Goal: Transaction & Acquisition: Download file/media

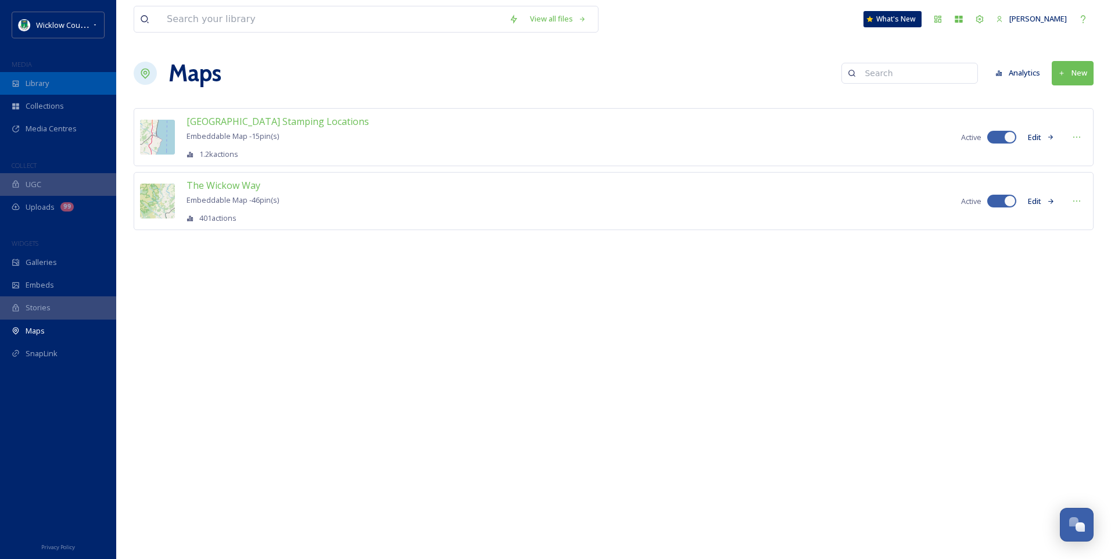
click at [33, 89] on span "Library" at bounding box center [37, 83] width 23 height 11
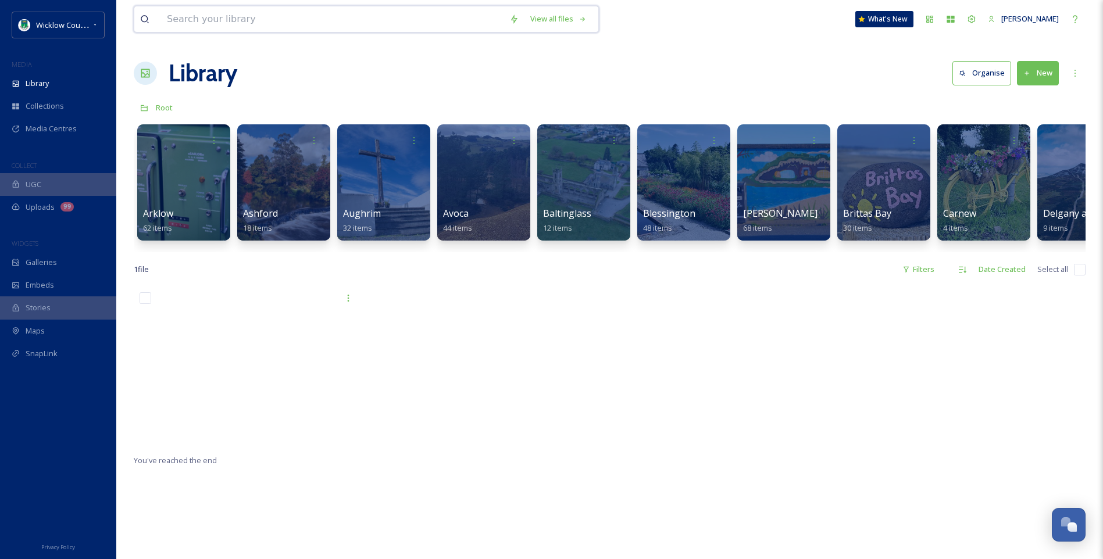
click at [233, 18] on input at bounding box center [332, 19] width 342 height 26
type input "horse"
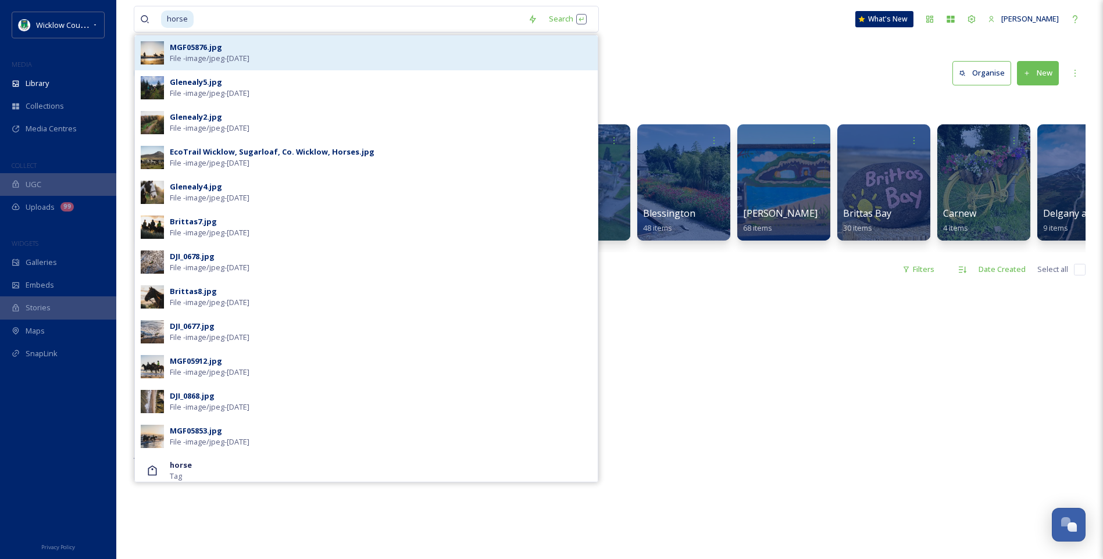
click at [221, 57] on span "File - image/jpeg - [DATE]" at bounding box center [210, 58] width 80 height 11
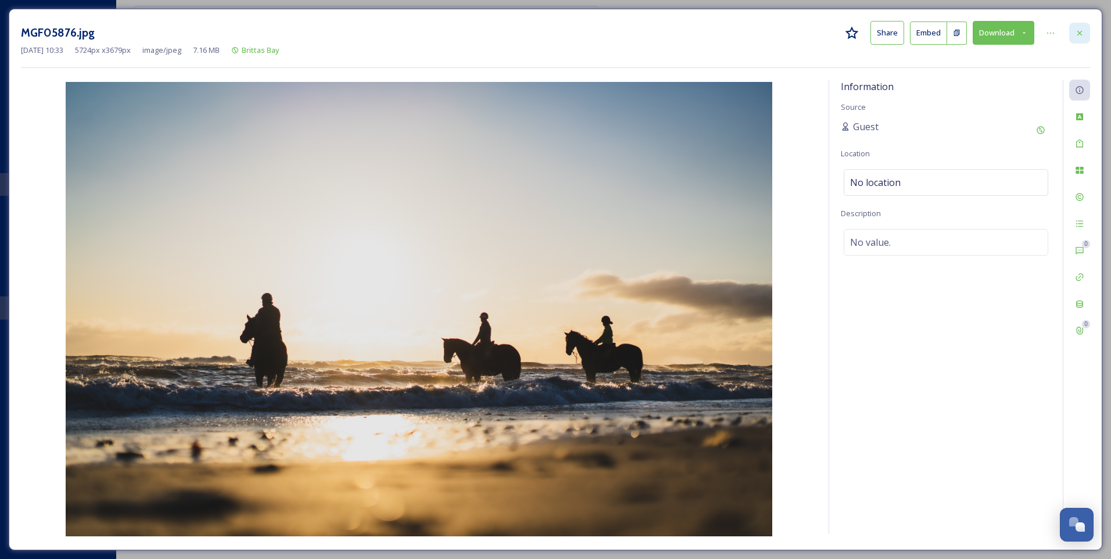
click at [1085, 30] on div at bounding box center [1080, 33] width 21 height 21
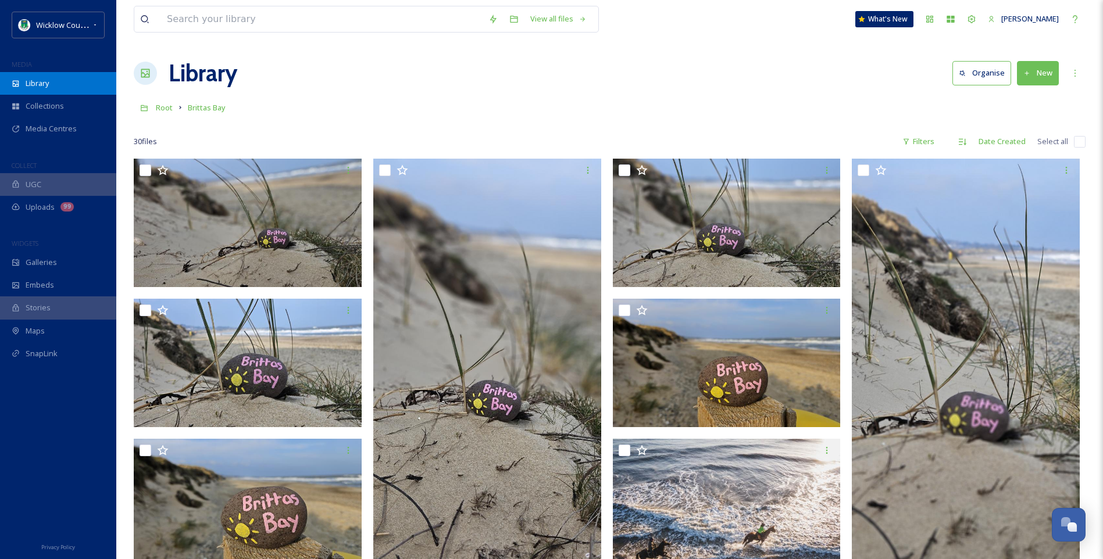
click at [32, 85] on span "Library" at bounding box center [37, 83] width 23 height 11
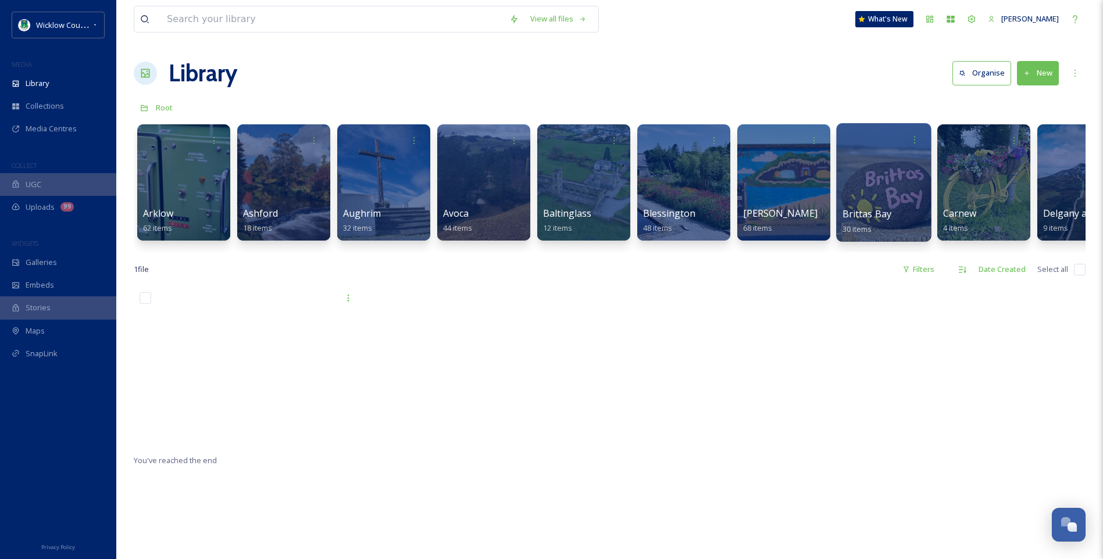
click at [864, 192] on div at bounding box center [883, 182] width 95 height 119
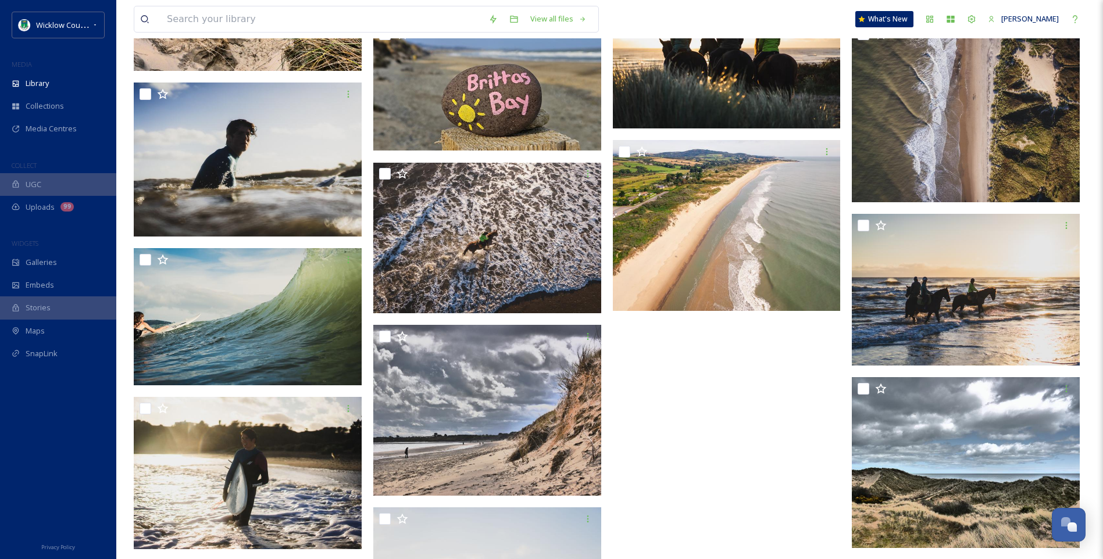
scroll to position [912, 0]
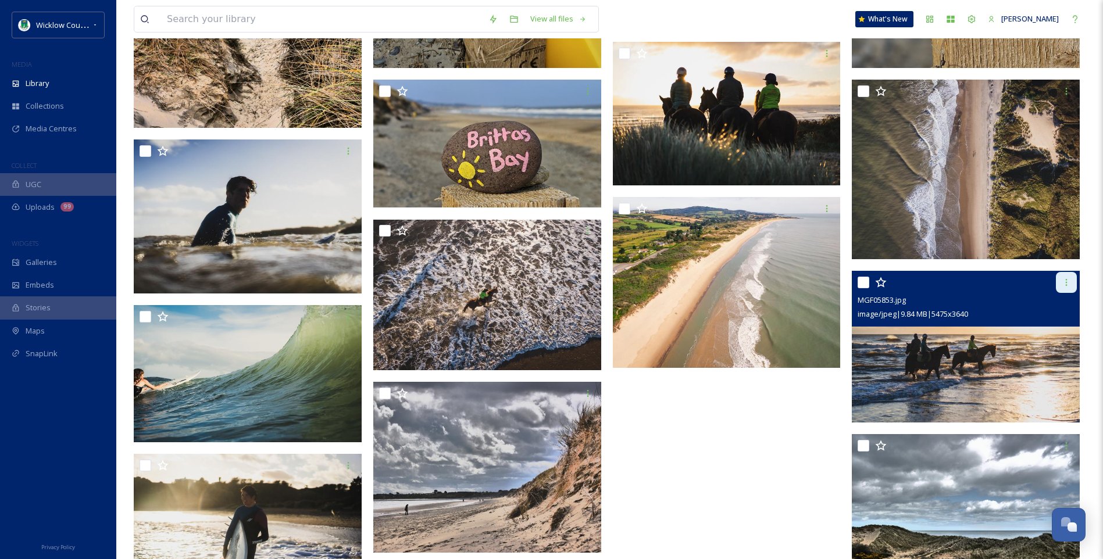
click at [1064, 282] on icon at bounding box center [1065, 282] width 9 height 9
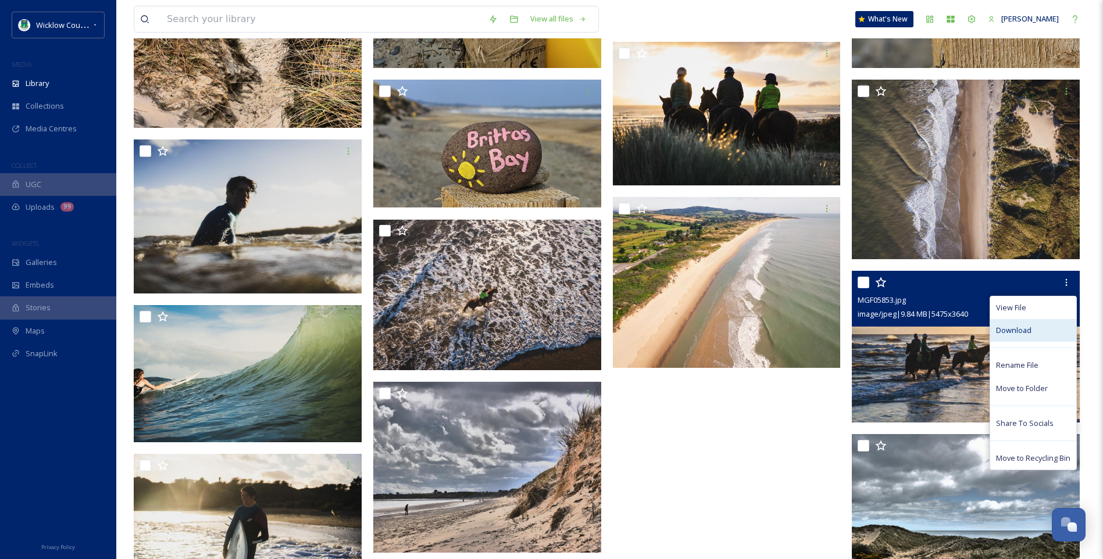
click at [1028, 328] on span "Download" at bounding box center [1013, 330] width 35 height 11
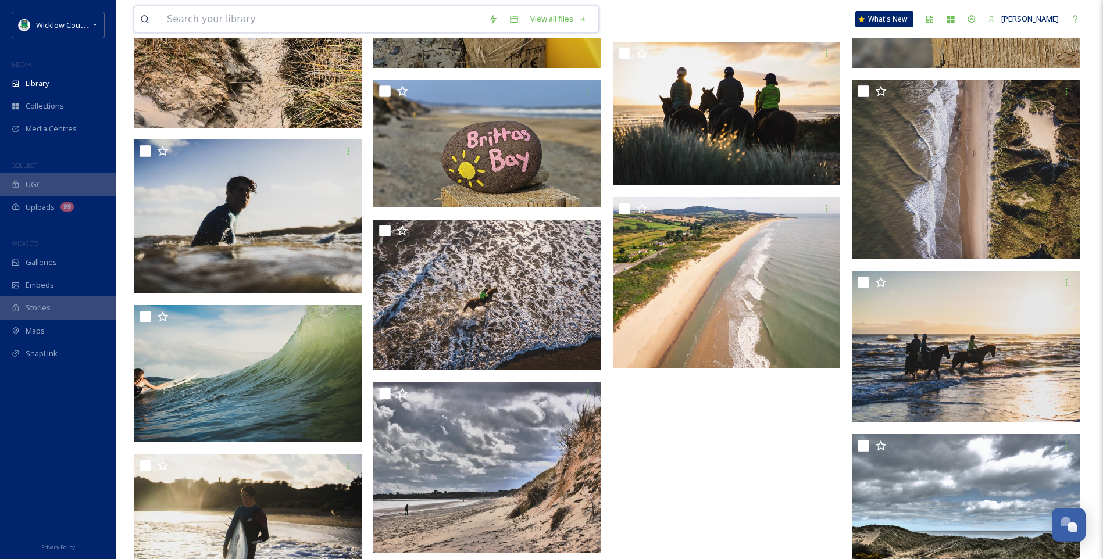
click at [178, 23] on input at bounding box center [321, 19] width 321 height 26
type input "polo"
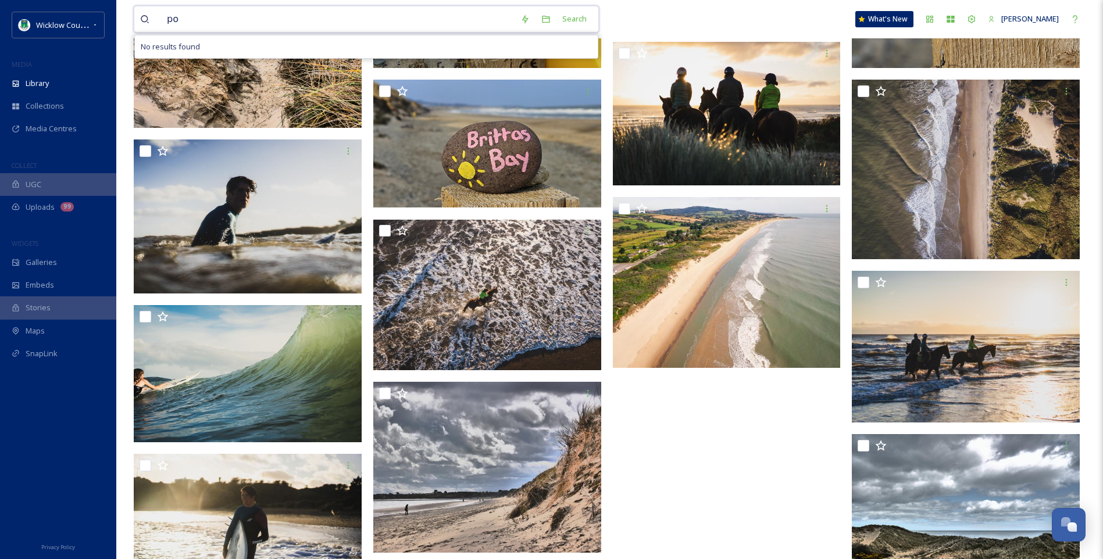
type input "p"
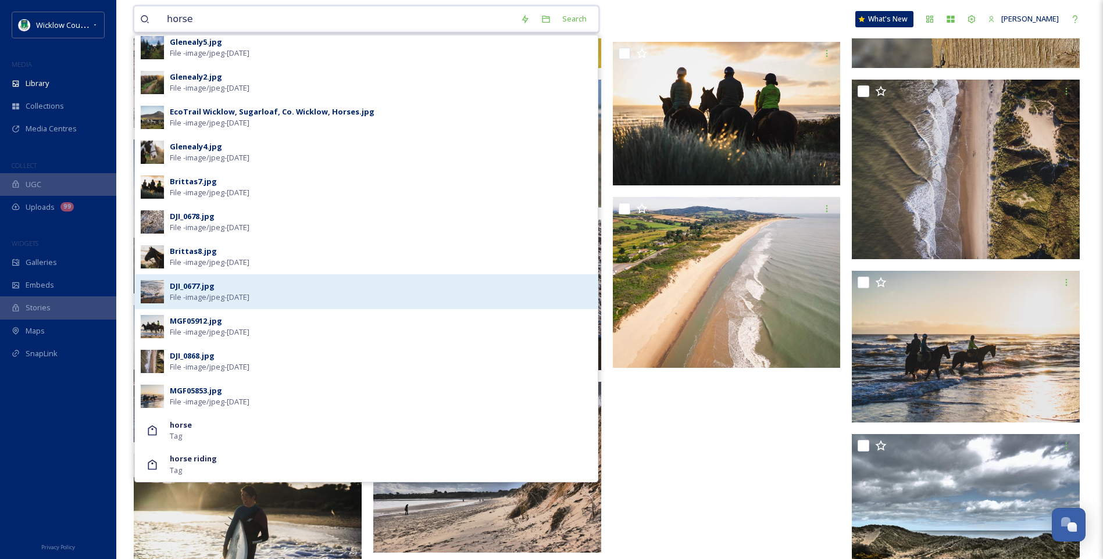
scroll to position [0, 0]
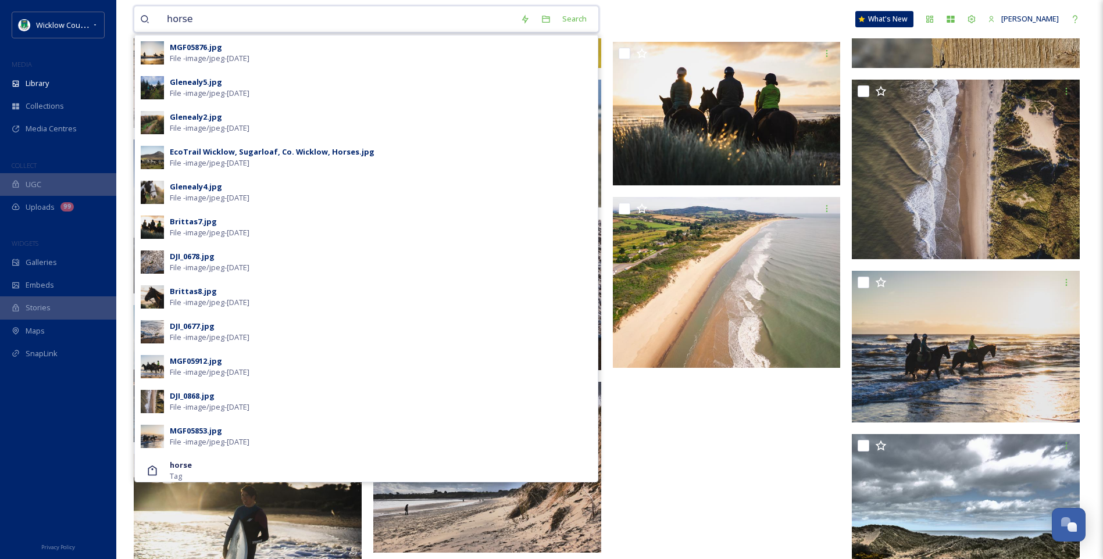
type input "horse"
drag, startPoint x: 224, startPoint y: 21, endPoint x: 133, endPoint y: 8, distance: 92.2
click at [133, 17] on div "horse Search MGF05876.jpg File - image/jpeg - [DATE] Glenealy5.jpg File - image…" at bounding box center [609, 172] width 986 height 2169
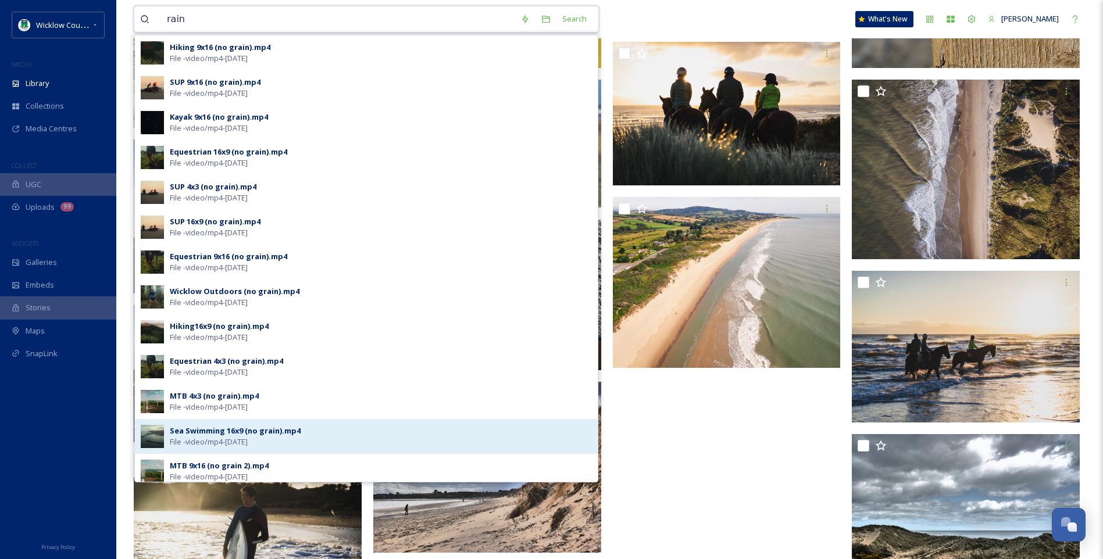
type input "rain"
click at [189, 434] on div "Sea Swimming 16x9 (no grain).mp4" at bounding box center [235, 431] width 131 height 11
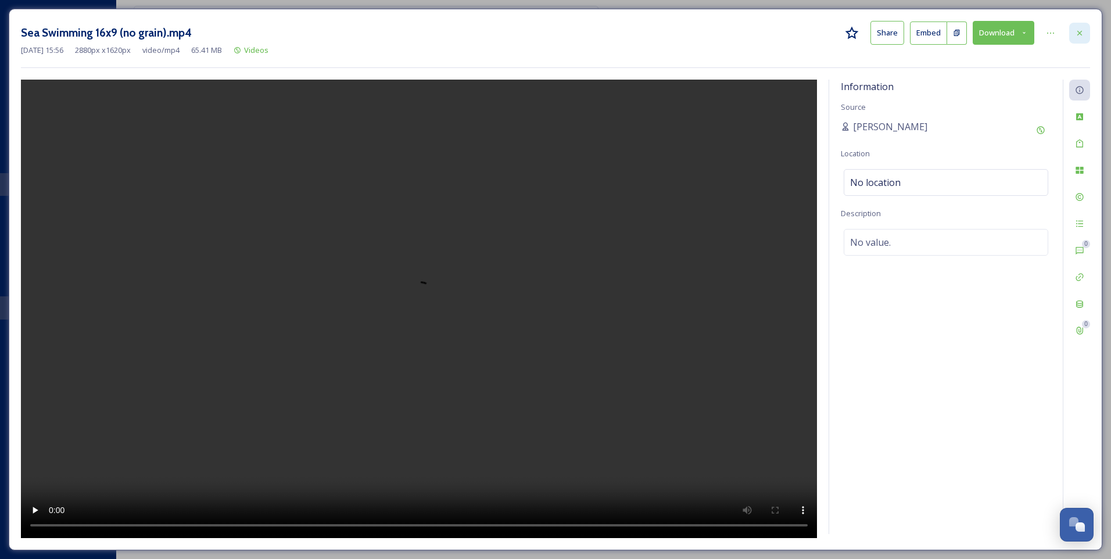
click at [1078, 34] on icon at bounding box center [1079, 32] width 9 height 9
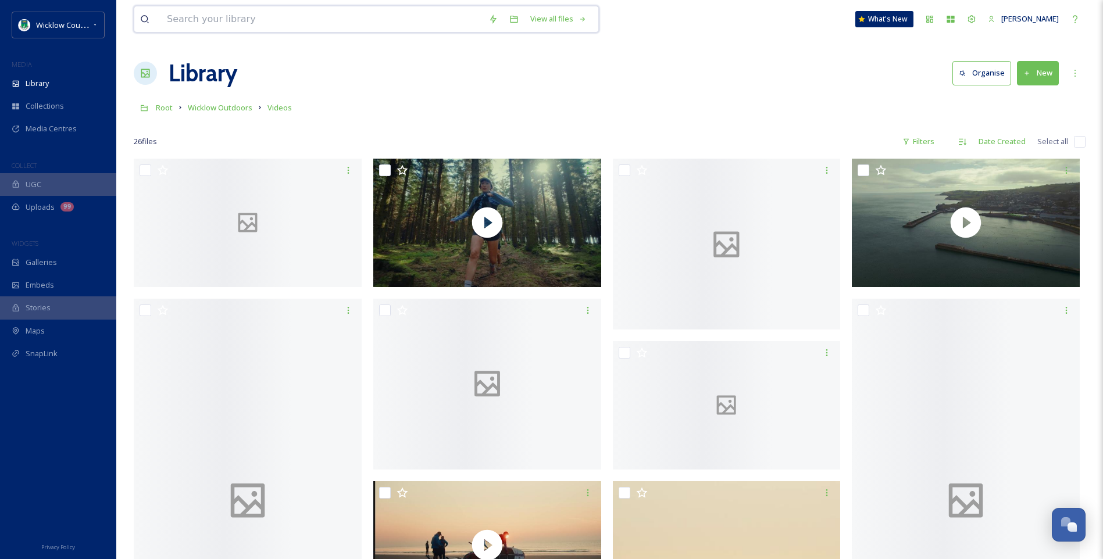
drag, startPoint x: 181, startPoint y: 15, endPoint x: 189, endPoint y: 12, distance: 8.1
click at [182, 15] on input at bounding box center [321, 19] width 321 height 26
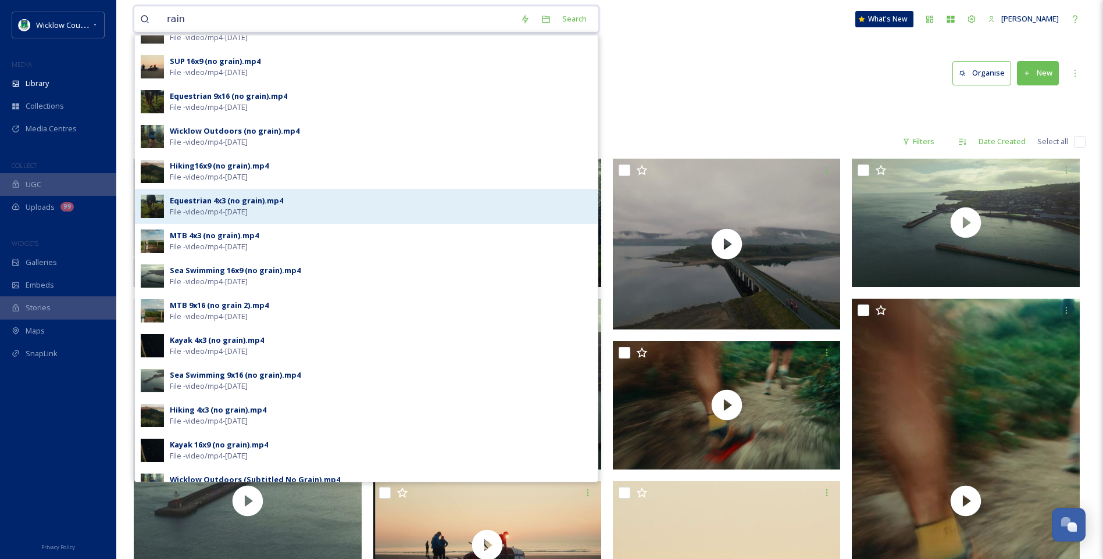
scroll to position [174, 0]
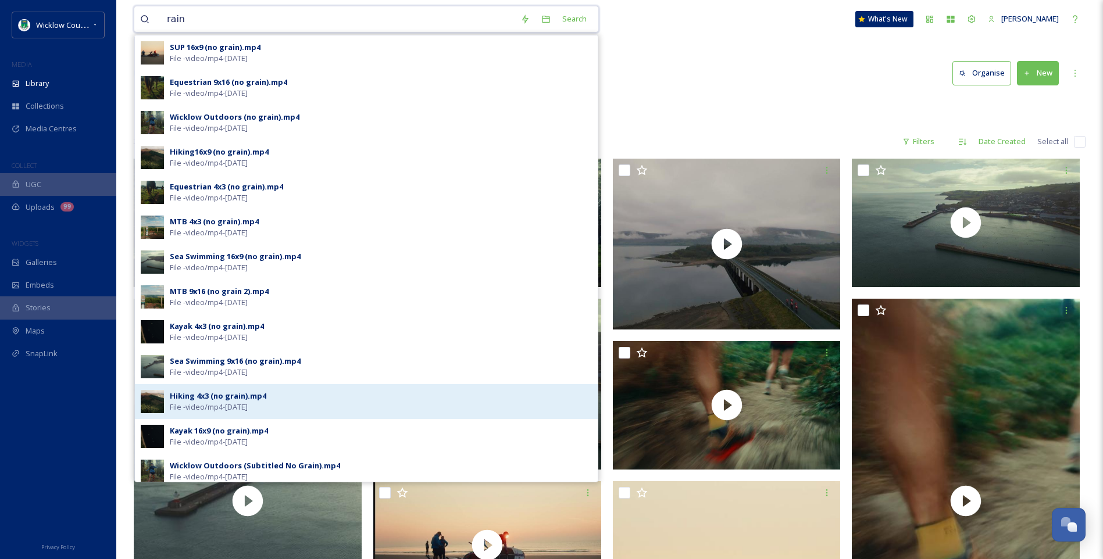
type input "rain"
click at [205, 399] on div "Hiking 4x3 (no grain).mp4" at bounding box center [218, 396] width 96 height 11
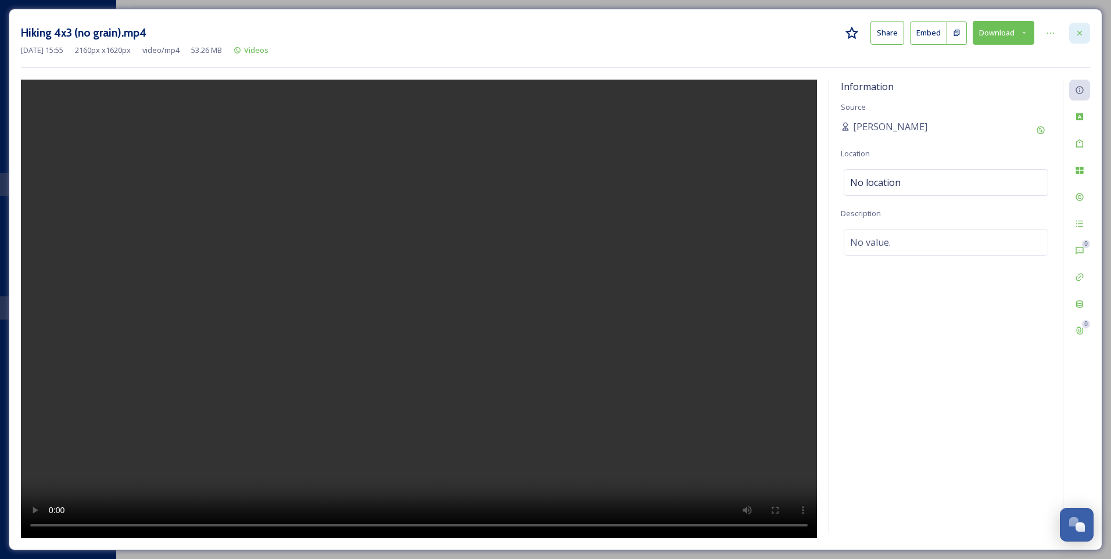
click at [1080, 32] on icon at bounding box center [1079, 32] width 9 height 9
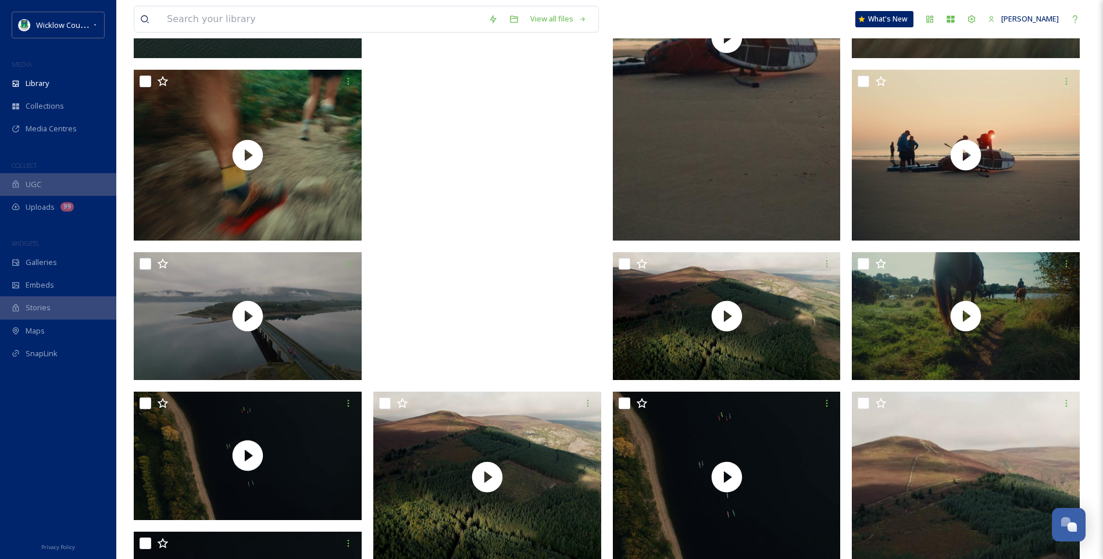
scroll to position [413, 0]
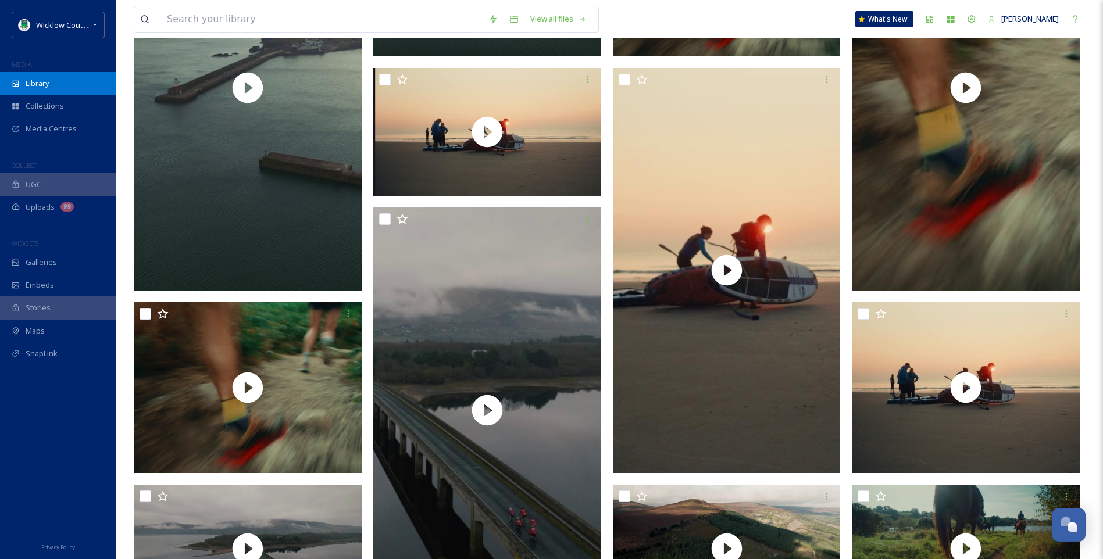
click at [44, 81] on span "Library" at bounding box center [37, 83] width 23 height 11
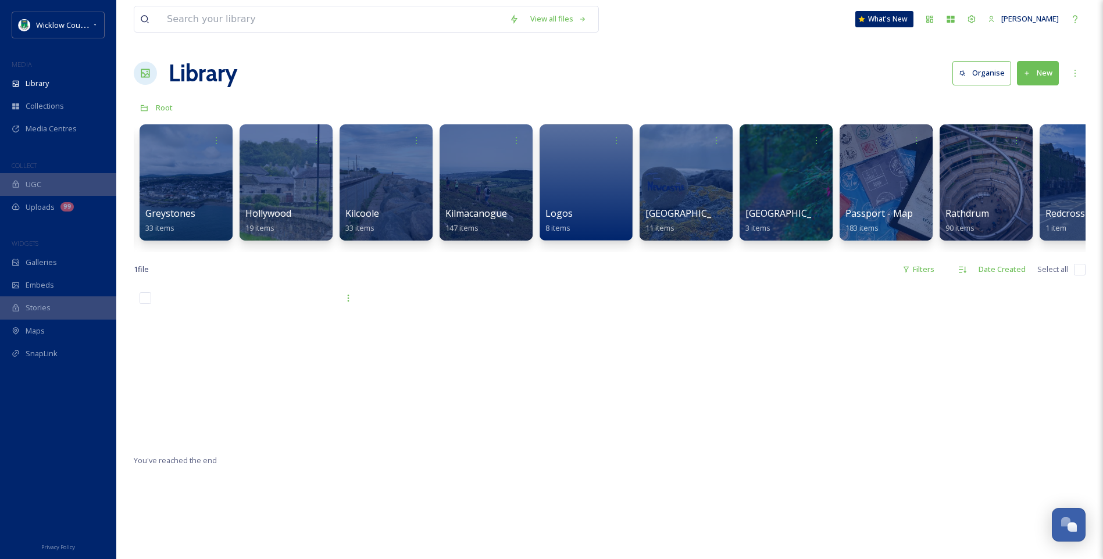
scroll to position [0, 1736]
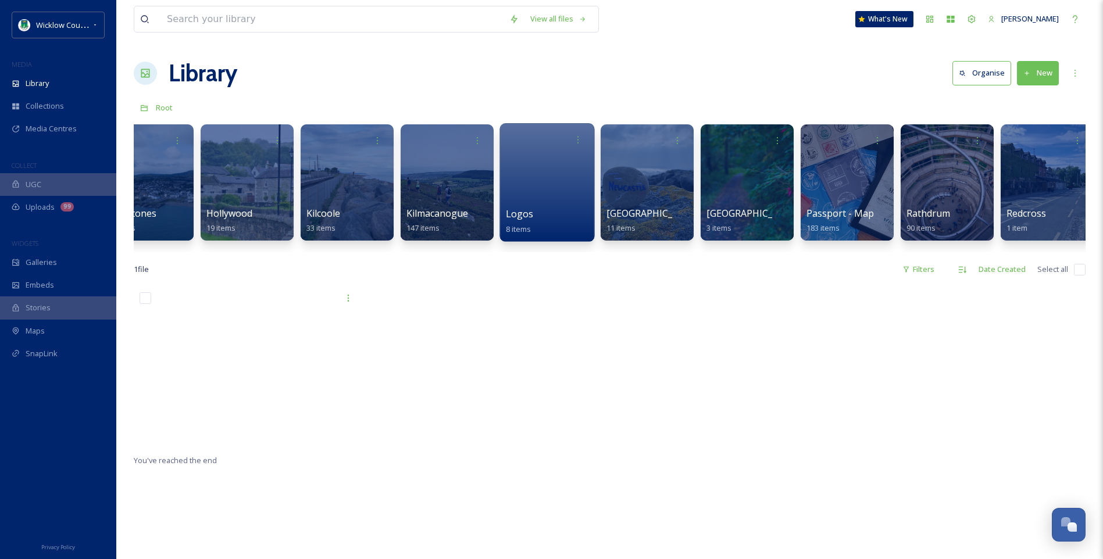
click at [548, 173] on div at bounding box center [546, 182] width 95 height 119
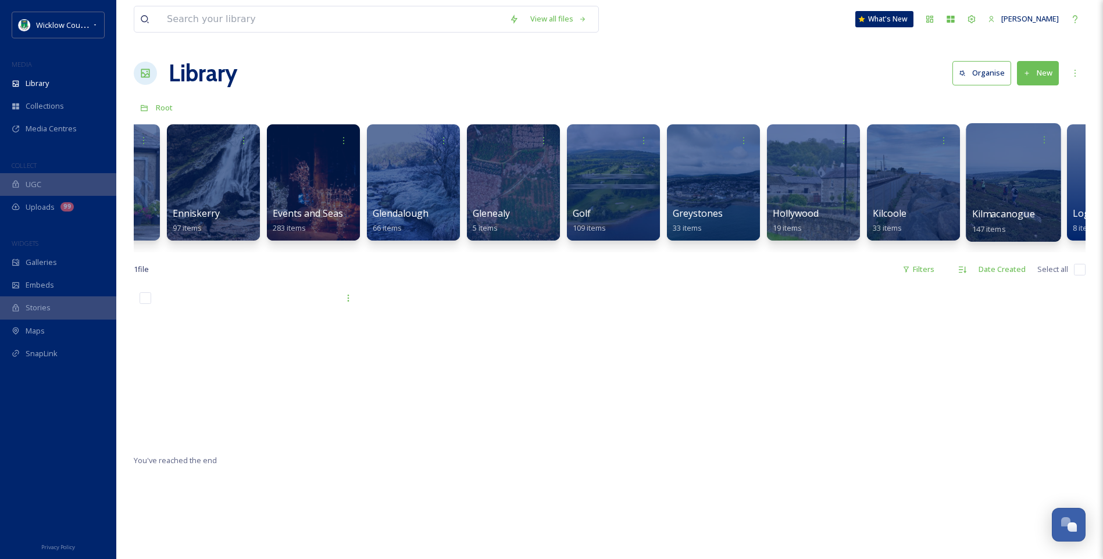
scroll to position [0, 1202]
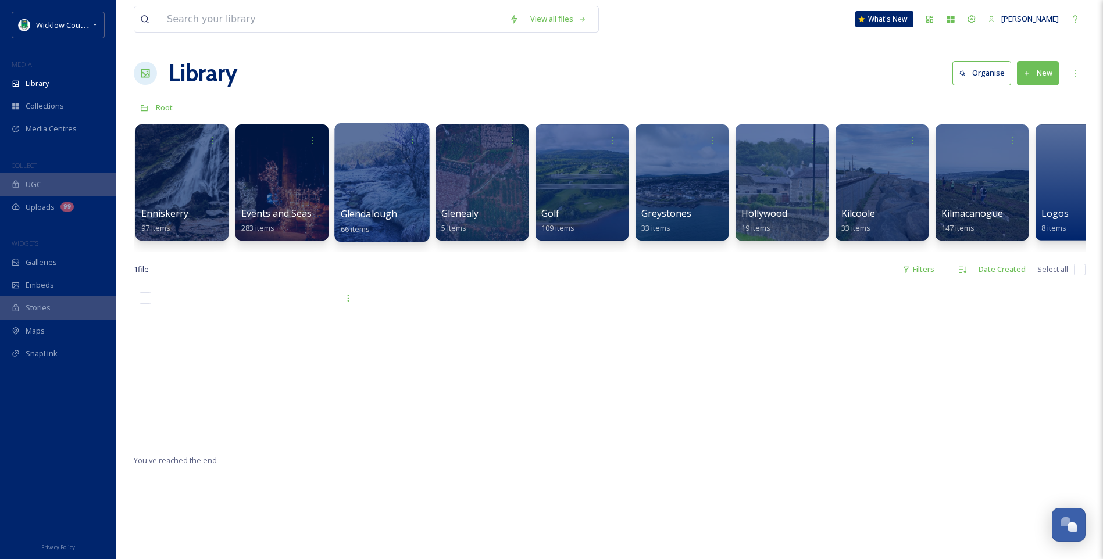
click at [389, 193] on div at bounding box center [381, 182] width 95 height 119
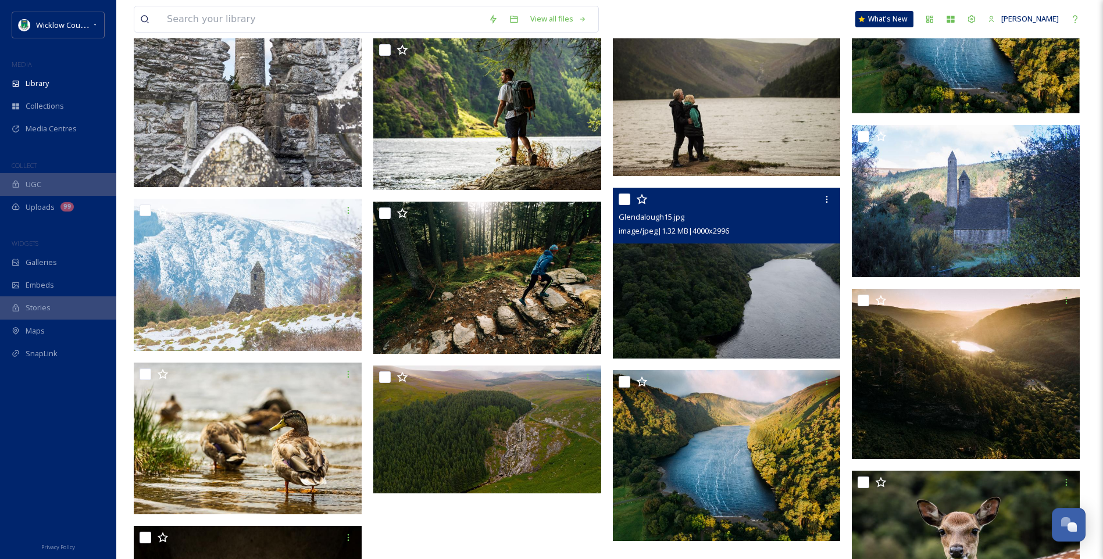
scroll to position [2355, 0]
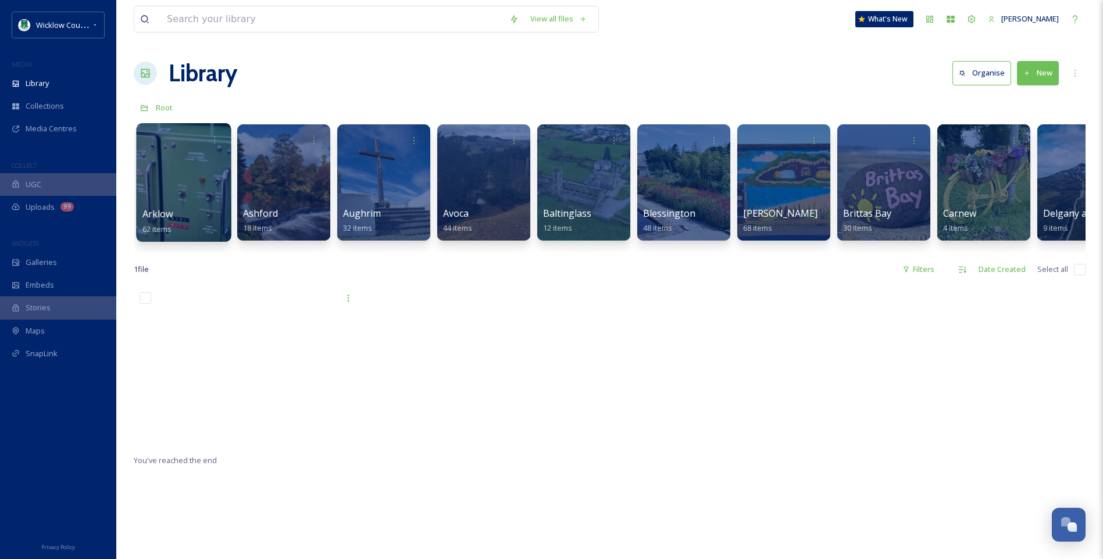
click at [194, 171] on div at bounding box center [183, 182] width 95 height 119
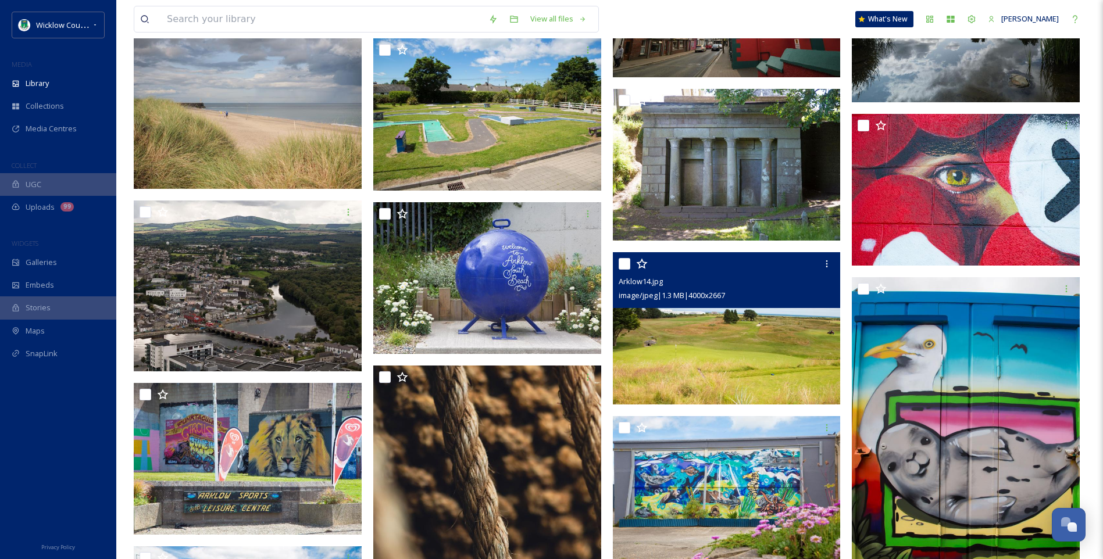
scroll to position [2029, 0]
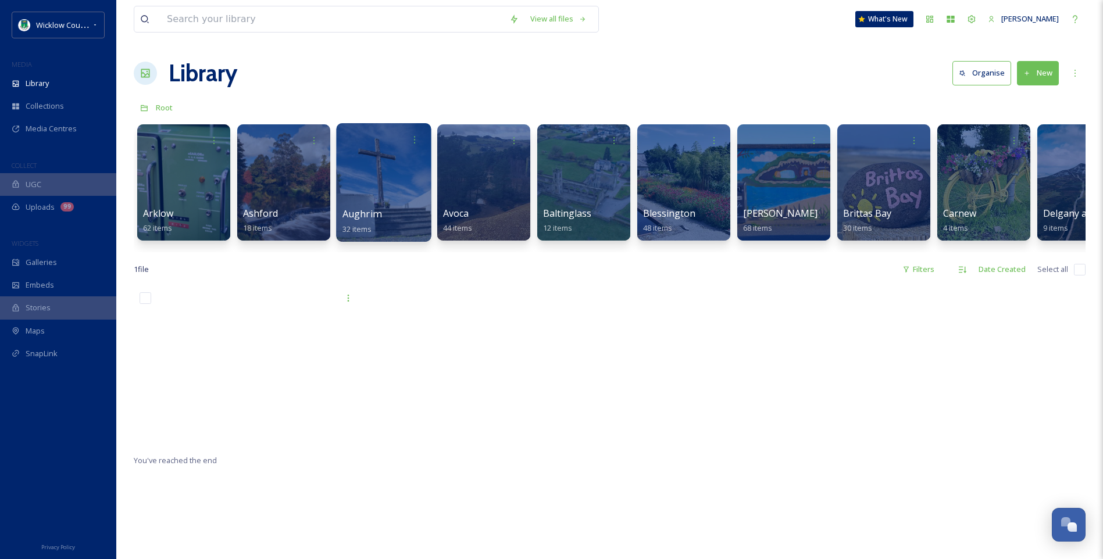
click at [408, 177] on div at bounding box center [383, 182] width 95 height 119
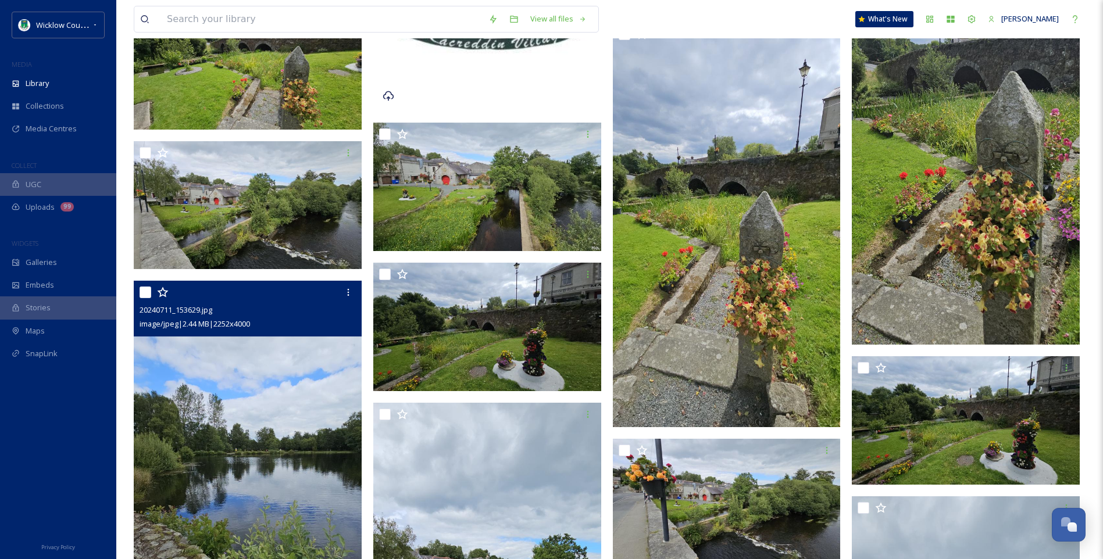
scroll to position [427, 0]
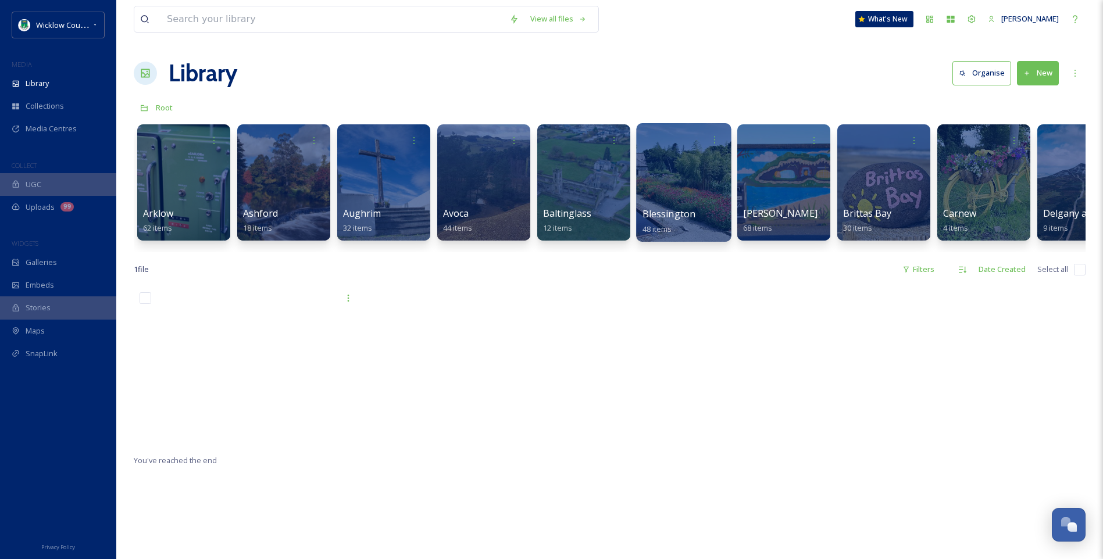
click at [663, 199] on div at bounding box center [683, 182] width 95 height 119
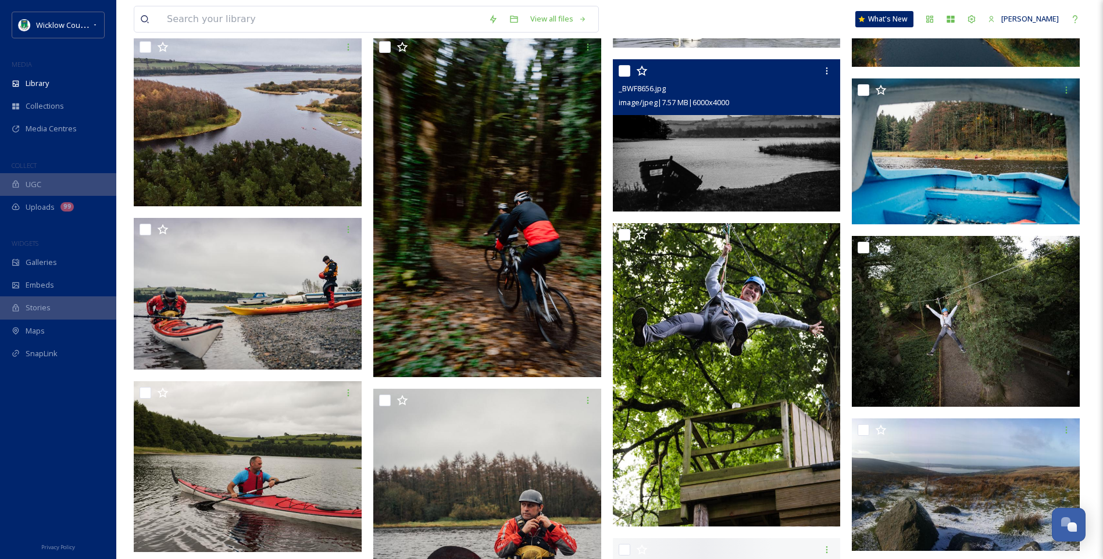
scroll to position [407, 0]
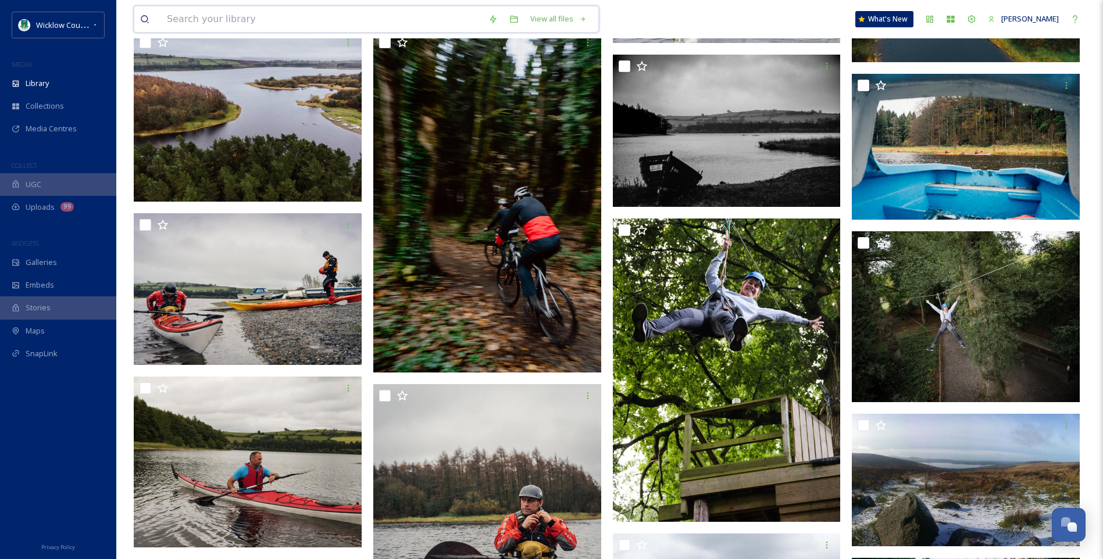
click at [193, 22] on input at bounding box center [321, 19] width 321 height 26
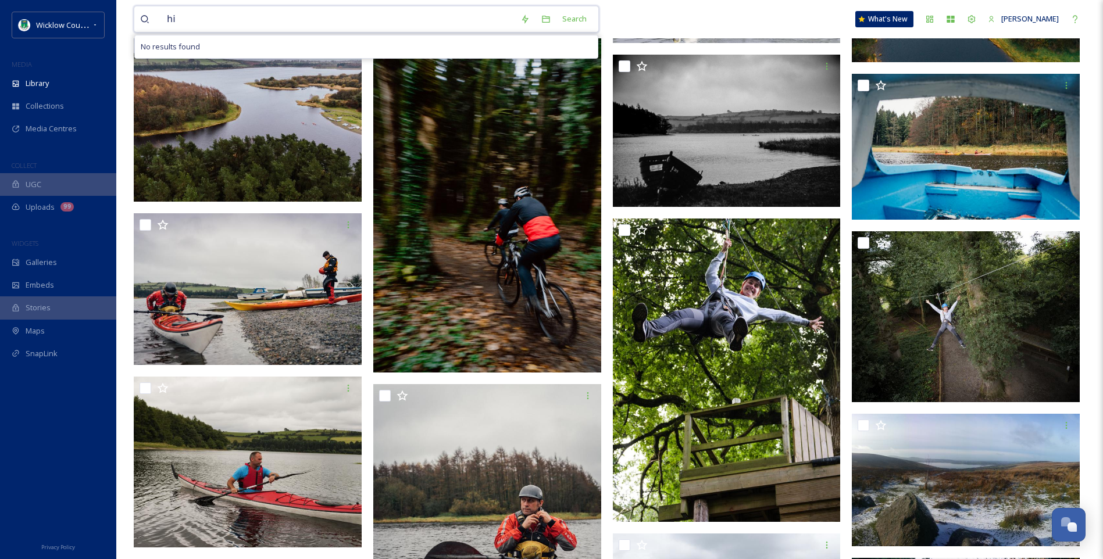
type input "h"
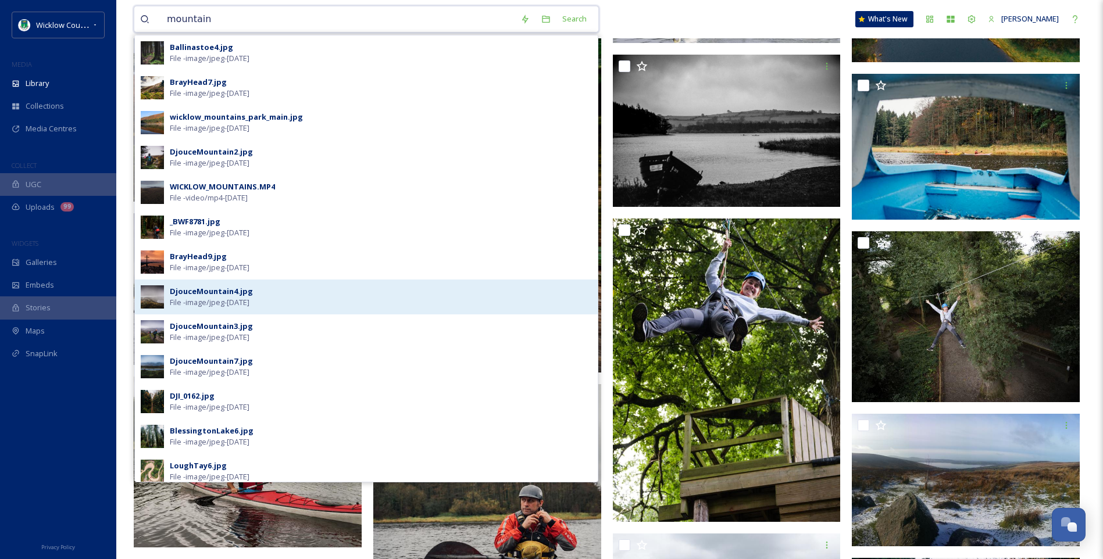
type input "mountain"
click at [201, 294] on div "DjouceMountain4.jpg" at bounding box center [211, 291] width 83 height 11
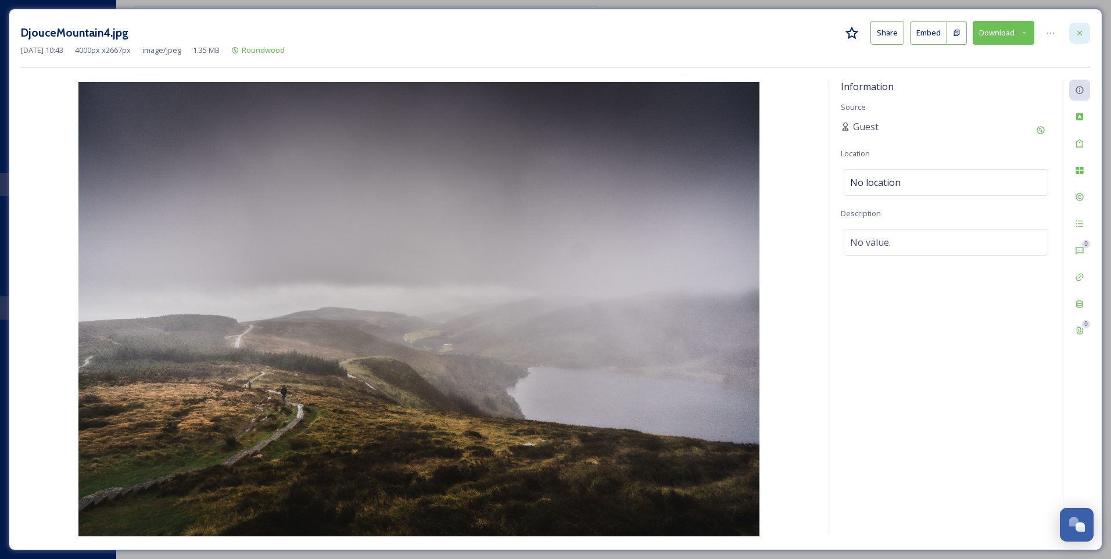
click at [1077, 33] on icon at bounding box center [1079, 32] width 9 height 9
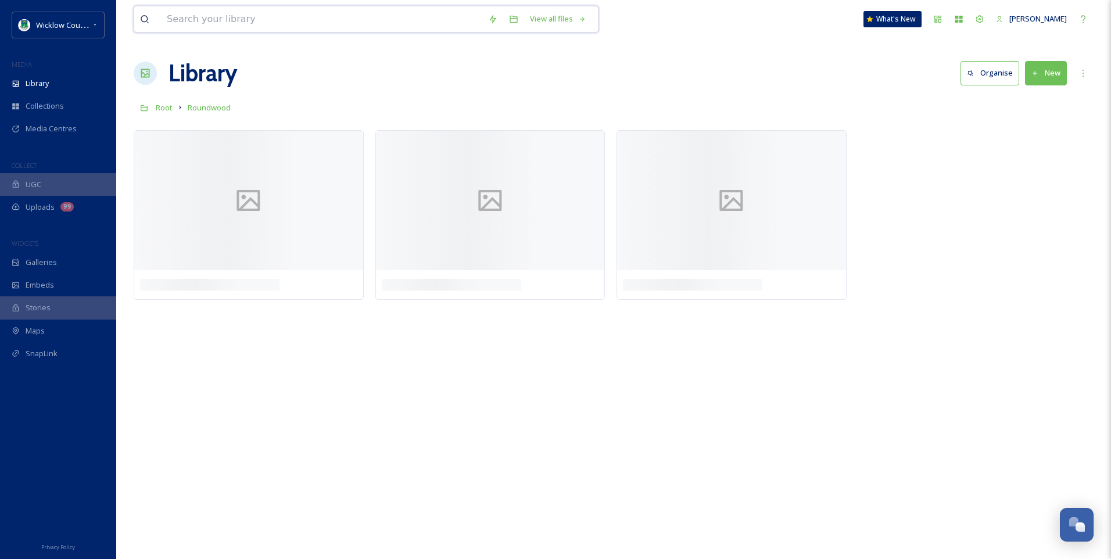
click at [221, 20] on input at bounding box center [321, 19] width 321 height 26
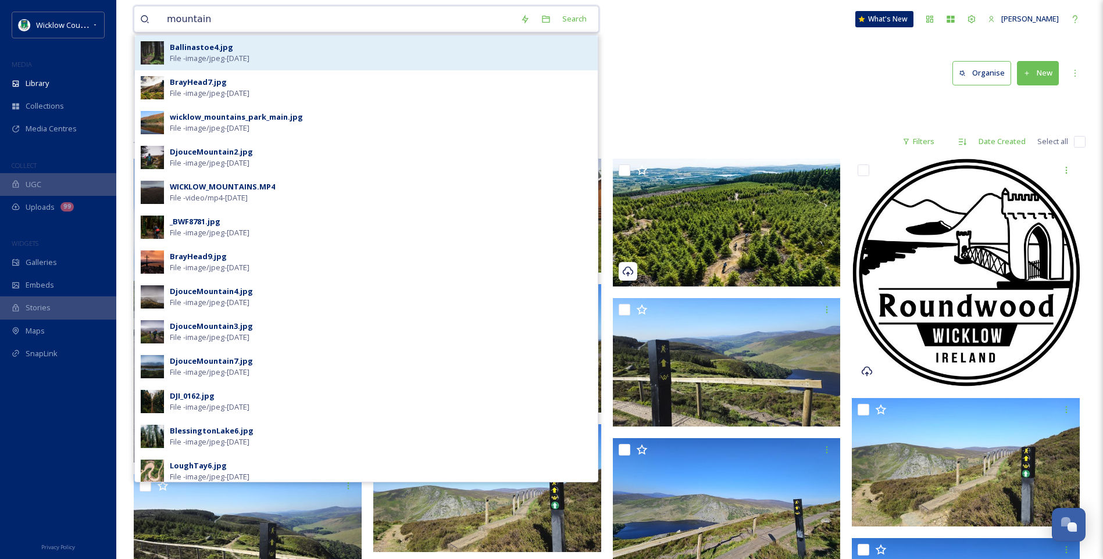
type input "mountain"
click at [249, 53] on span "File - image/jpeg - [DATE]" at bounding box center [210, 58] width 80 height 11
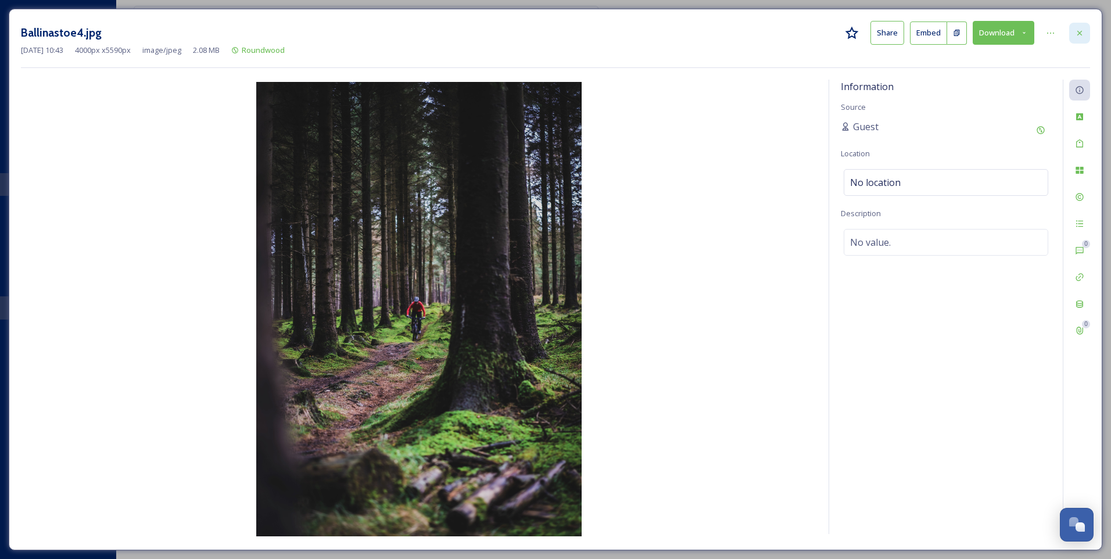
click at [1081, 30] on icon at bounding box center [1079, 32] width 9 height 9
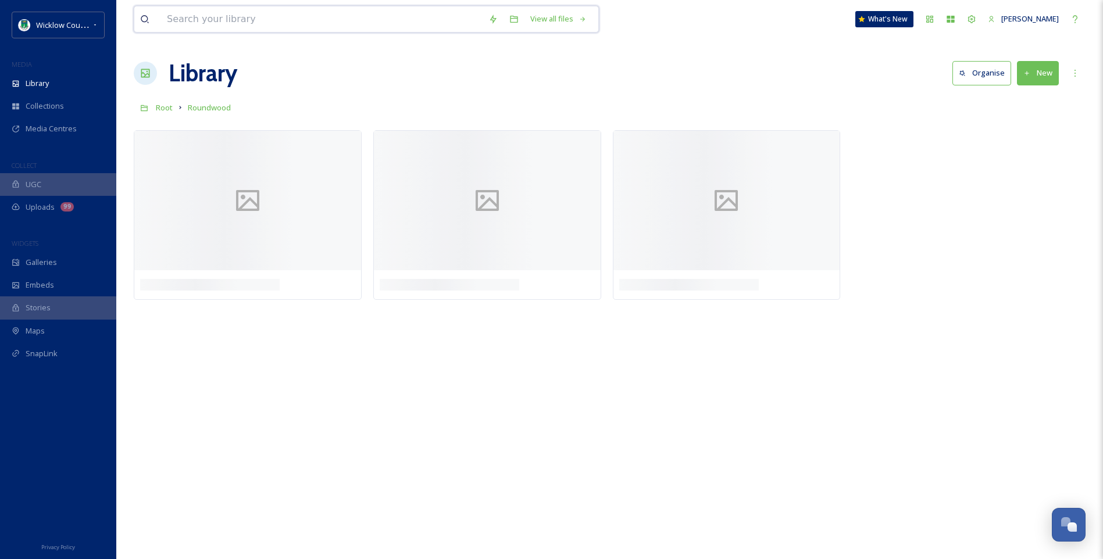
click at [198, 13] on input at bounding box center [321, 19] width 321 height 26
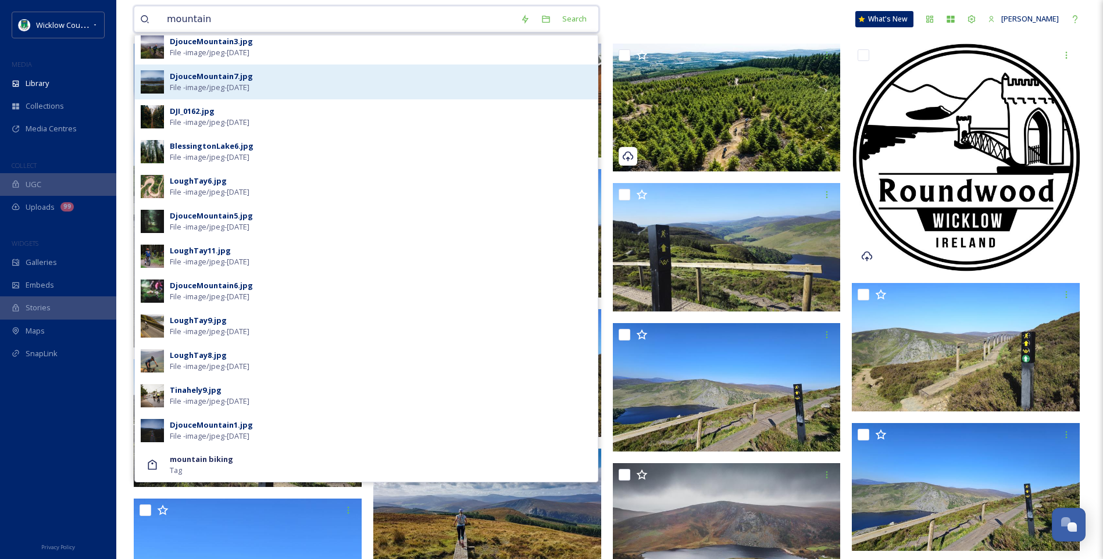
scroll to position [116, 0]
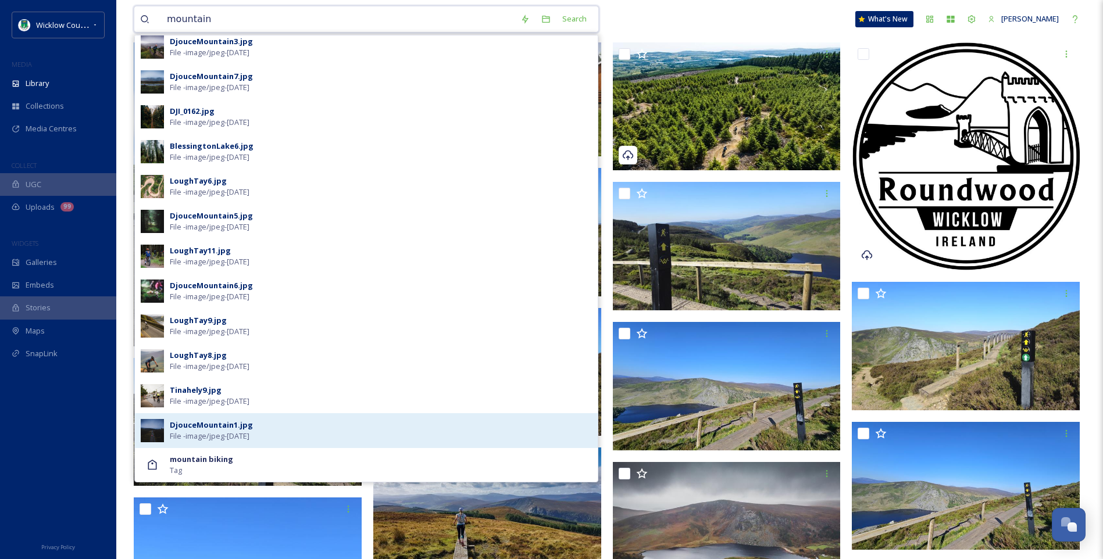
type input "mountain"
click at [213, 428] on div "DjouceMountain1.jpg" at bounding box center [211, 425] width 83 height 11
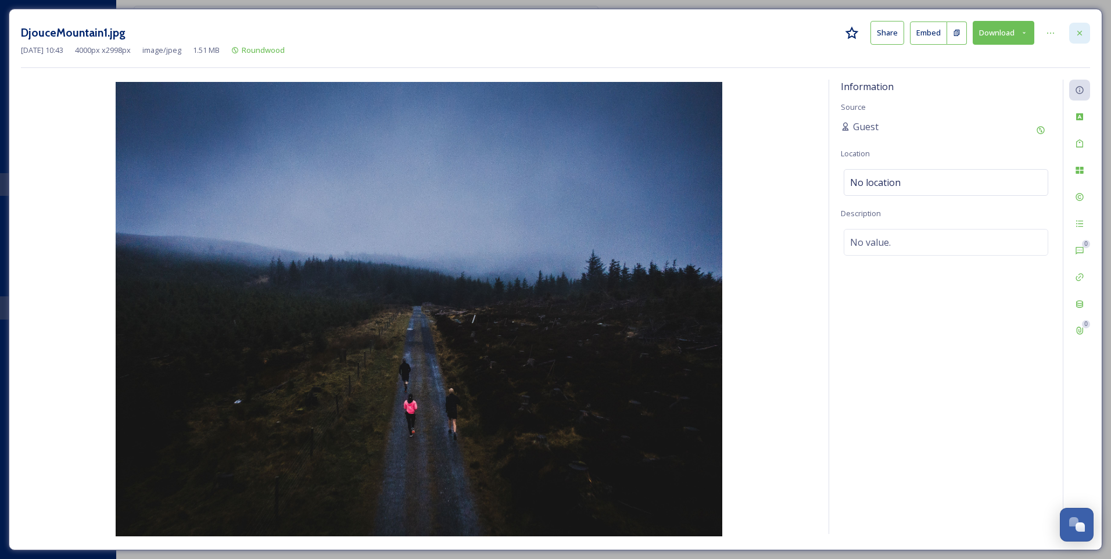
click at [1080, 33] on icon at bounding box center [1080, 32] width 5 height 5
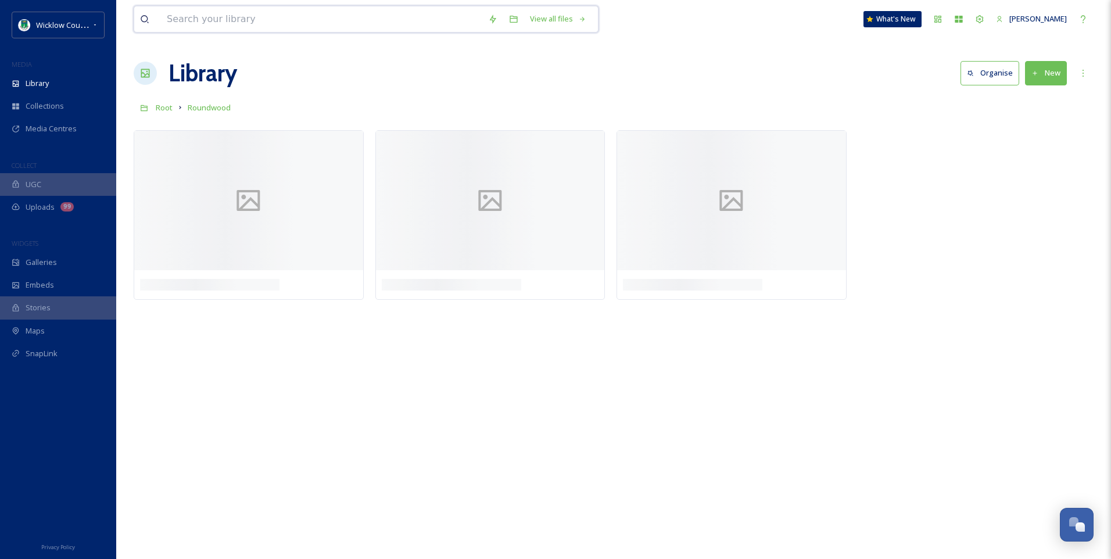
click at [216, 20] on input at bounding box center [321, 19] width 321 height 26
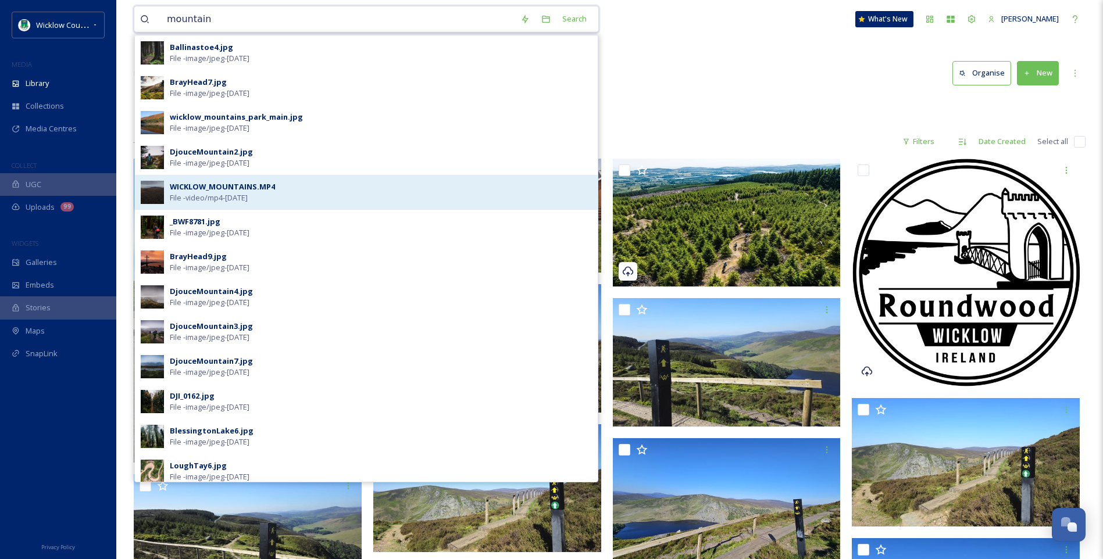
type input "mountain"
click at [207, 185] on div "WICKLOW_MOUNTAINS.MP4" at bounding box center [222, 186] width 105 height 11
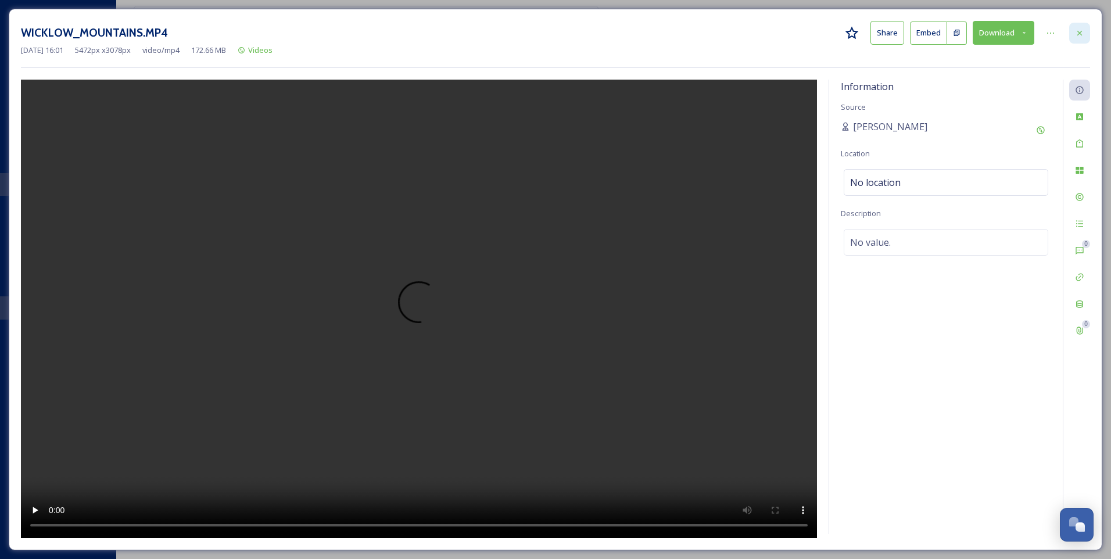
click at [1081, 34] on icon at bounding box center [1080, 32] width 5 height 5
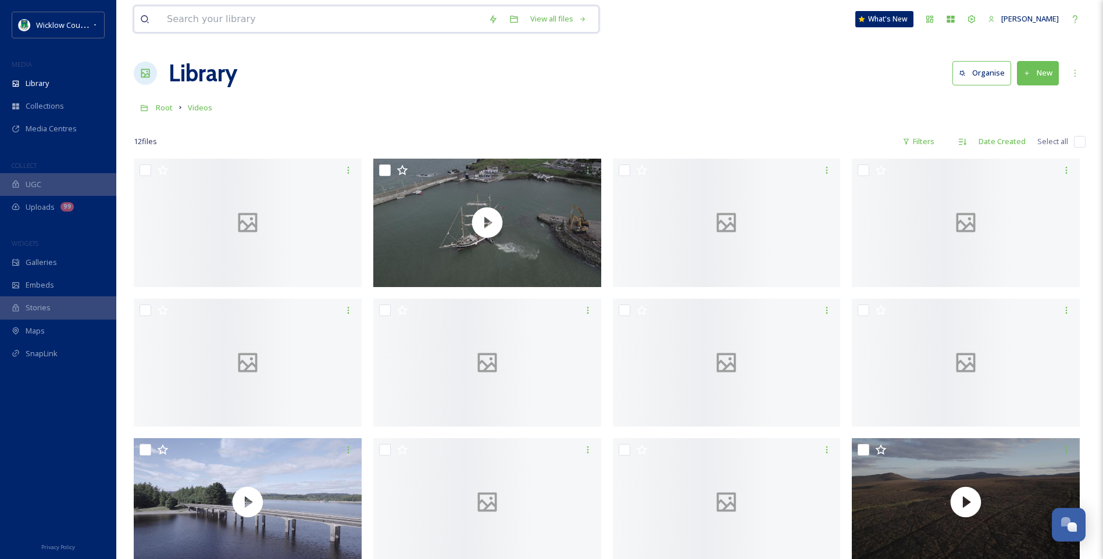
click at [223, 20] on input at bounding box center [321, 19] width 321 height 26
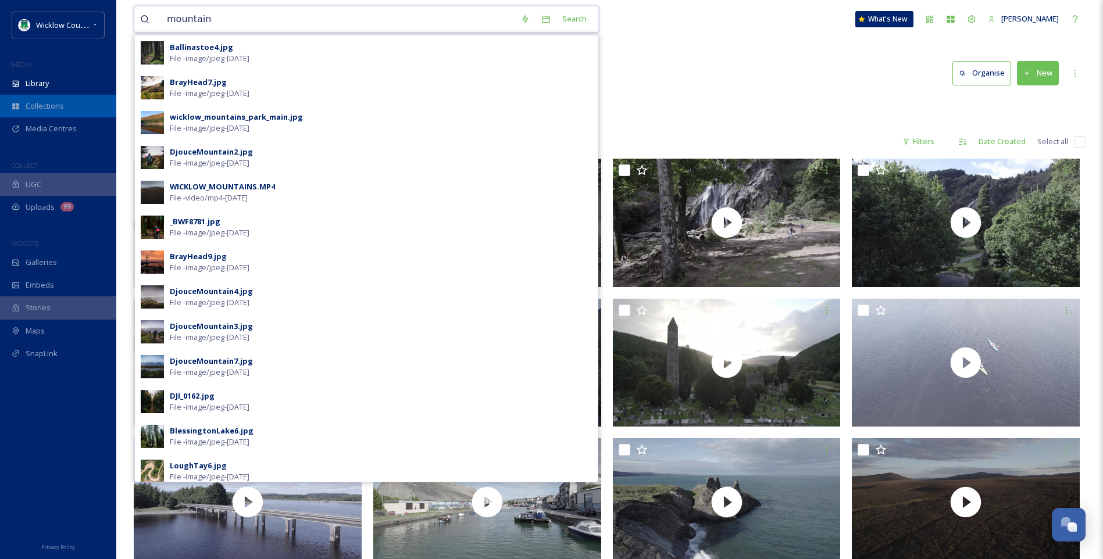
type input "mountain"
click at [55, 105] on span "Collections" at bounding box center [45, 106] width 38 height 11
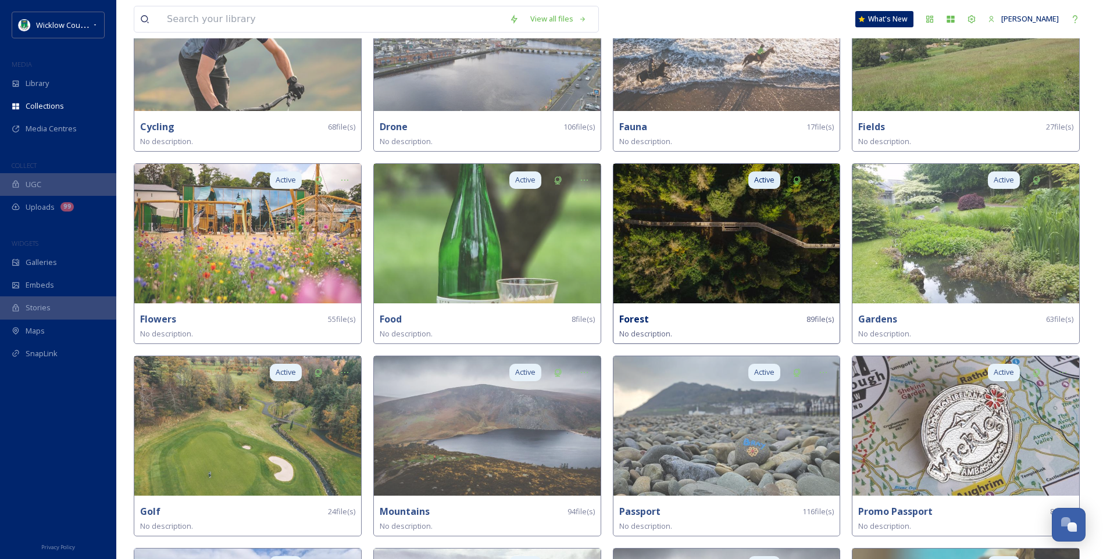
scroll to position [465, 0]
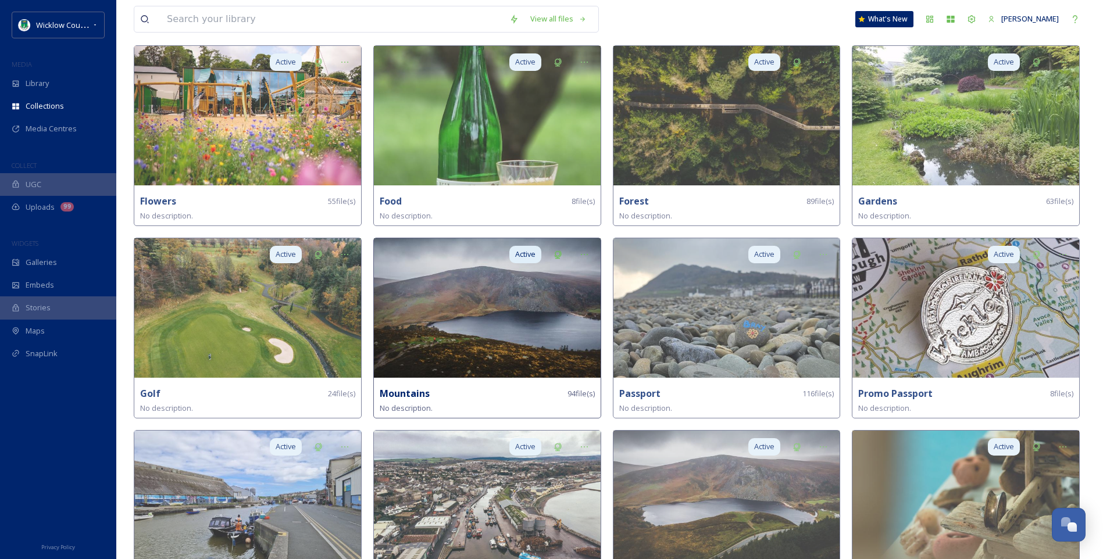
click at [494, 348] on img at bounding box center [487, 308] width 227 height 140
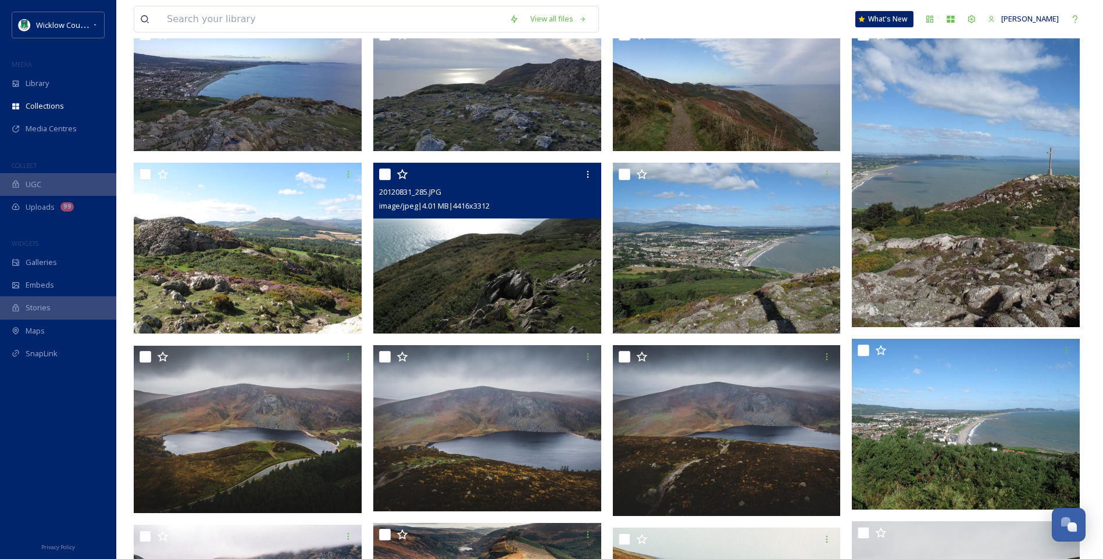
scroll to position [174, 0]
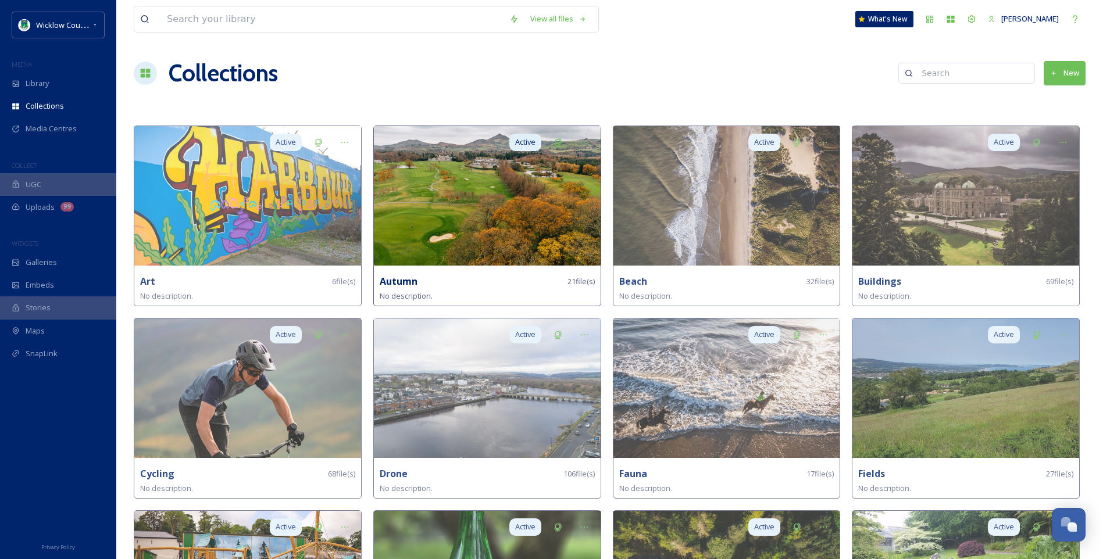
click at [481, 288] on div "Autumn 21 file(s)" at bounding box center [487, 281] width 215 height 15
click at [537, 227] on img at bounding box center [487, 196] width 227 height 140
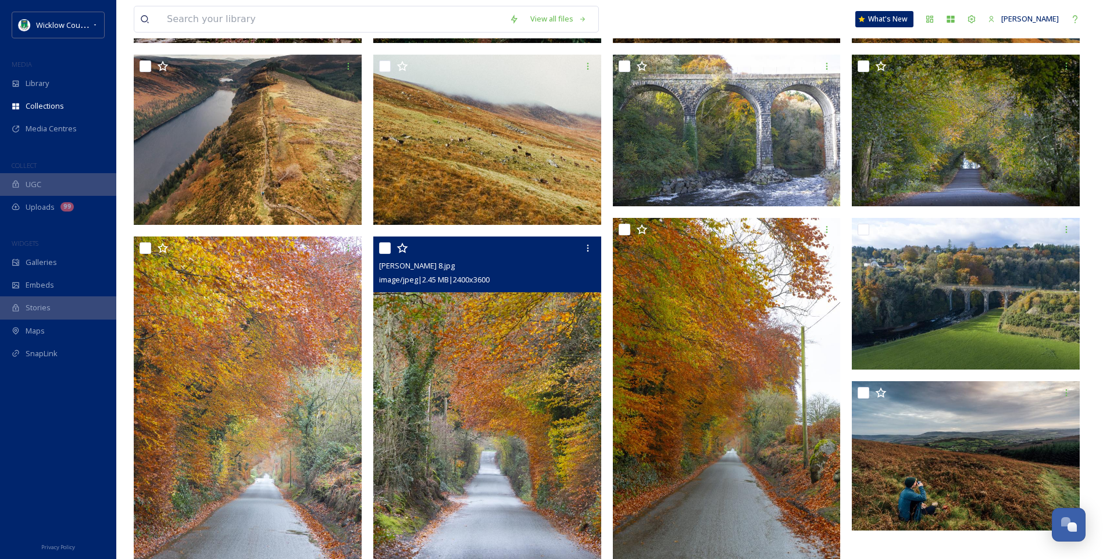
scroll to position [438, 0]
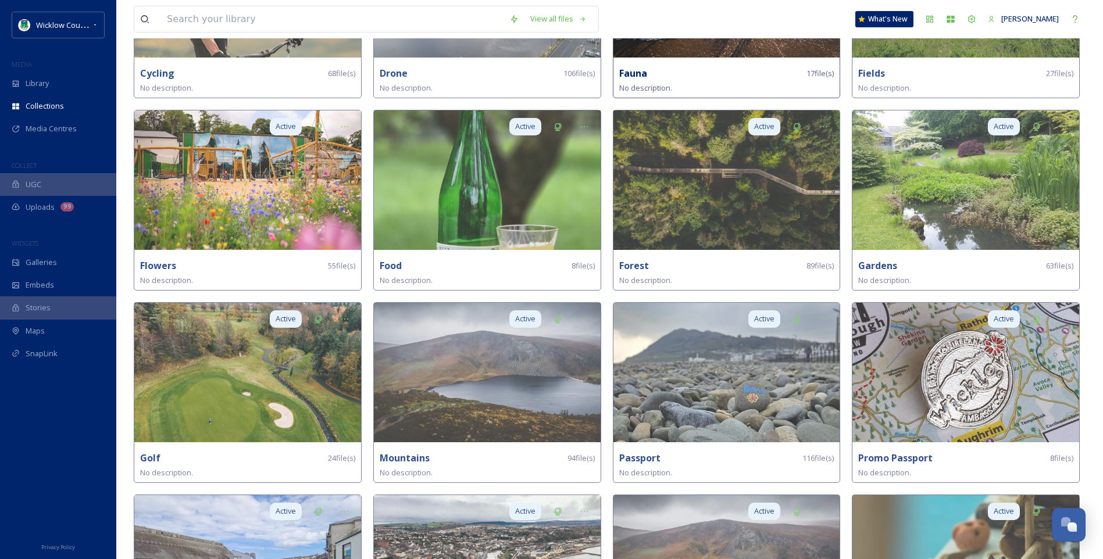
scroll to position [407, 0]
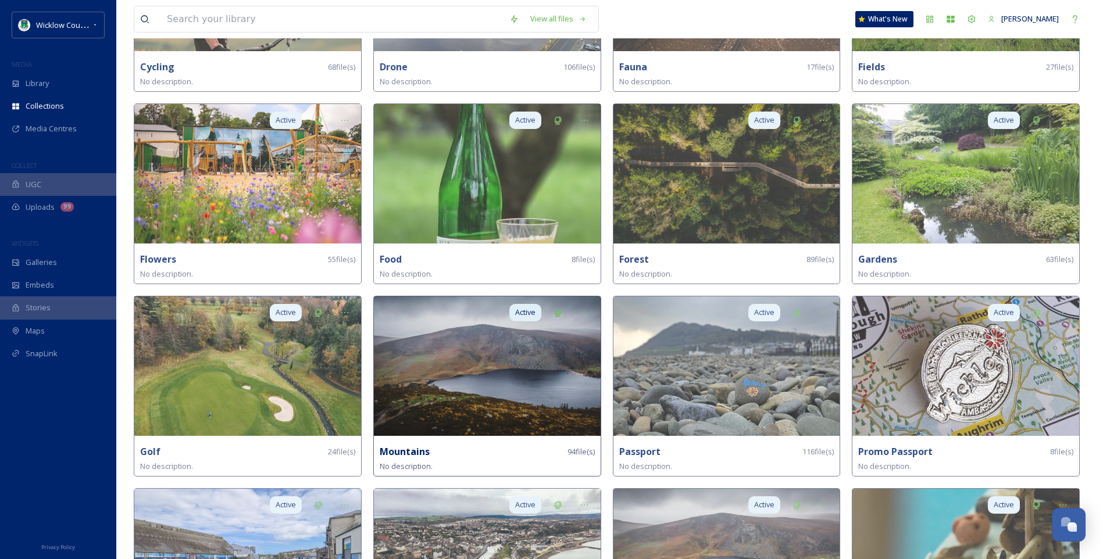
click at [478, 438] on div "Active Mountains 94 file(s) No description." at bounding box center [487, 386] width 228 height 181
click at [513, 356] on img at bounding box center [487, 366] width 227 height 140
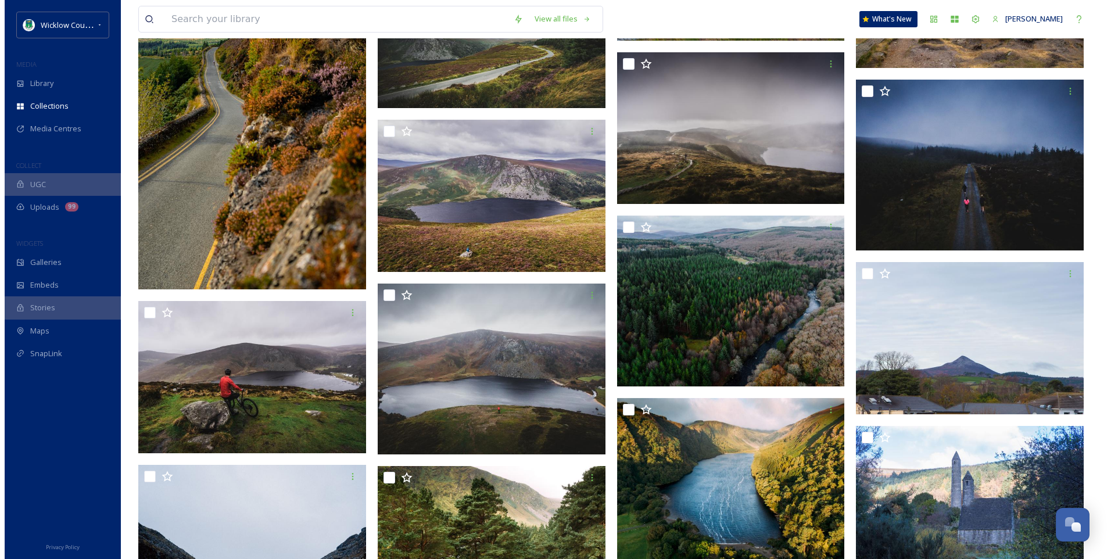
scroll to position [2558, 0]
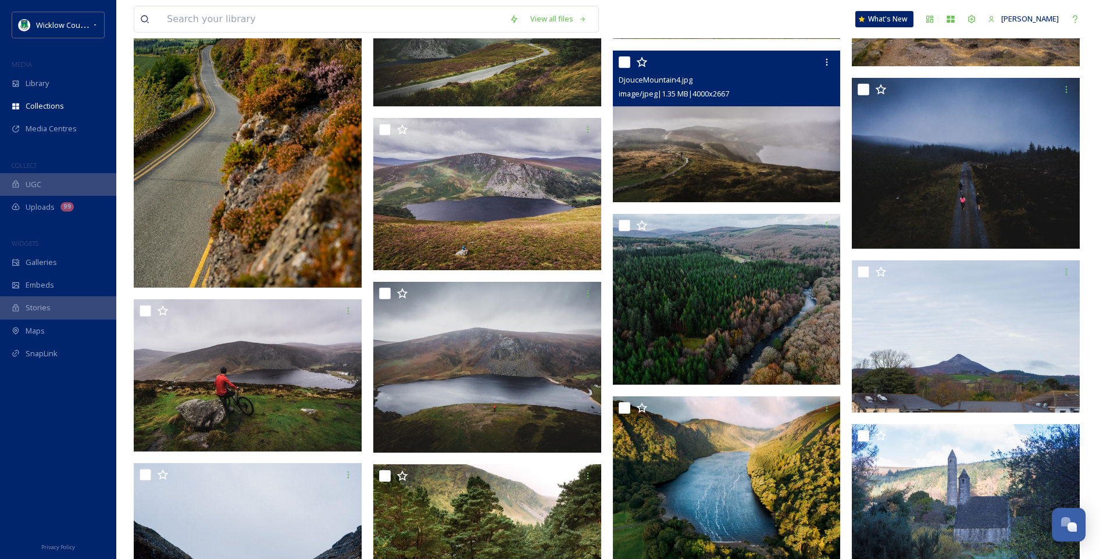
click at [715, 159] on img at bounding box center [727, 127] width 228 height 152
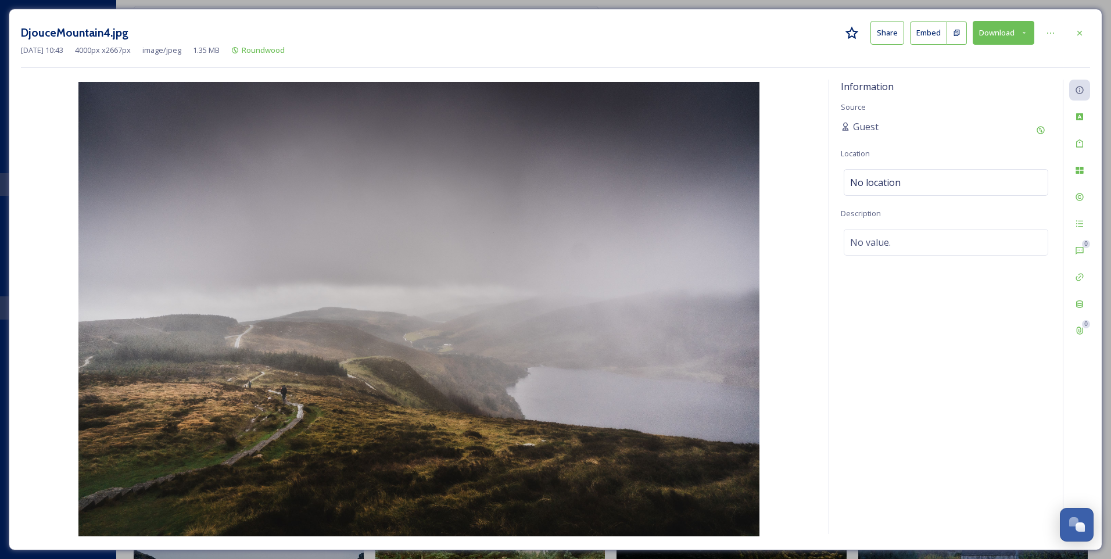
click at [1003, 30] on button "Download" at bounding box center [1004, 33] width 62 height 24
click at [962, 59] on span "Download Original (4000 x 2667)" at bounding box center [973, 59] width 110 height 11
